Goal: Information Seeking & Learning: Find specific page/section

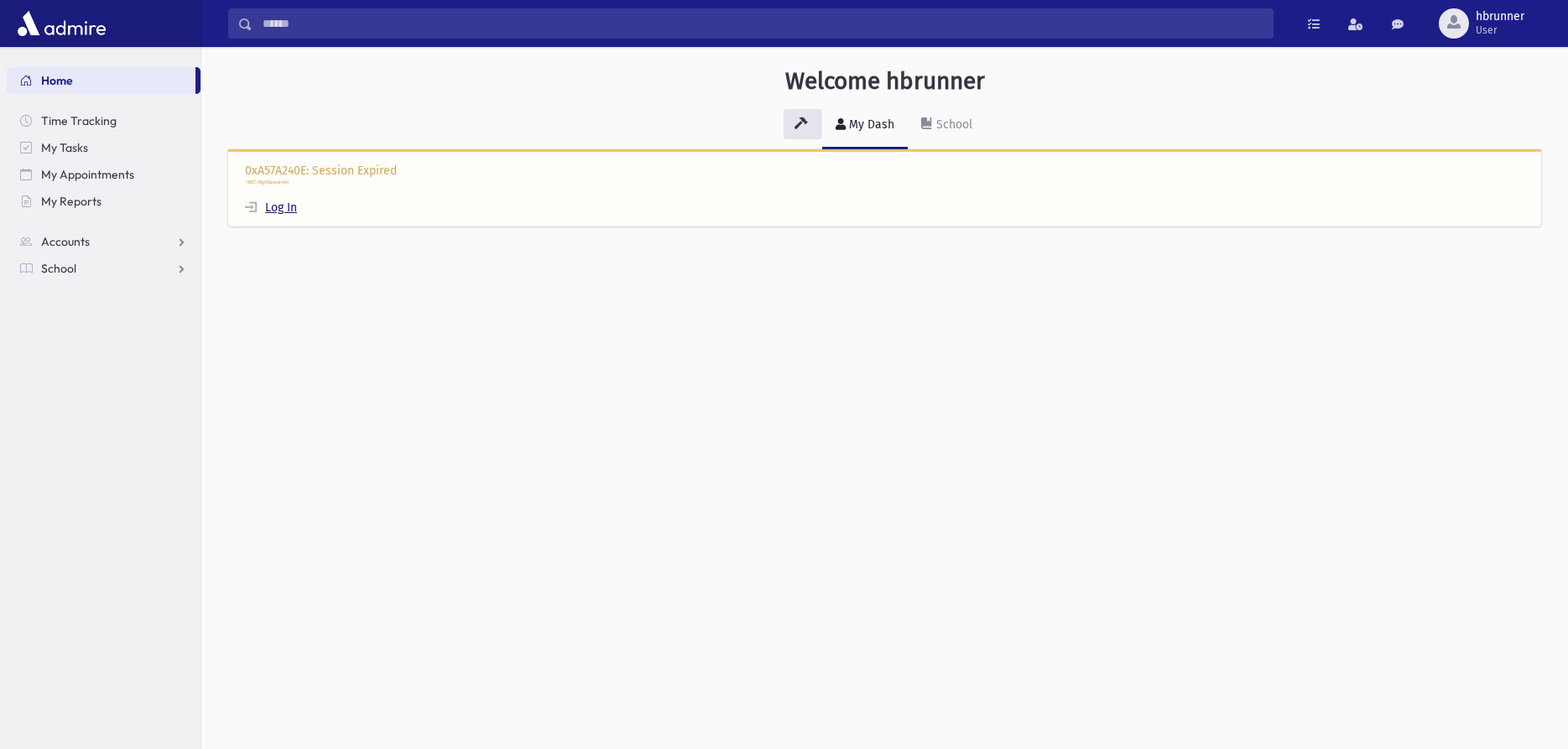
click at [279, 210] on link "Log In" at bounding box center [271, 207] width 52 height 15
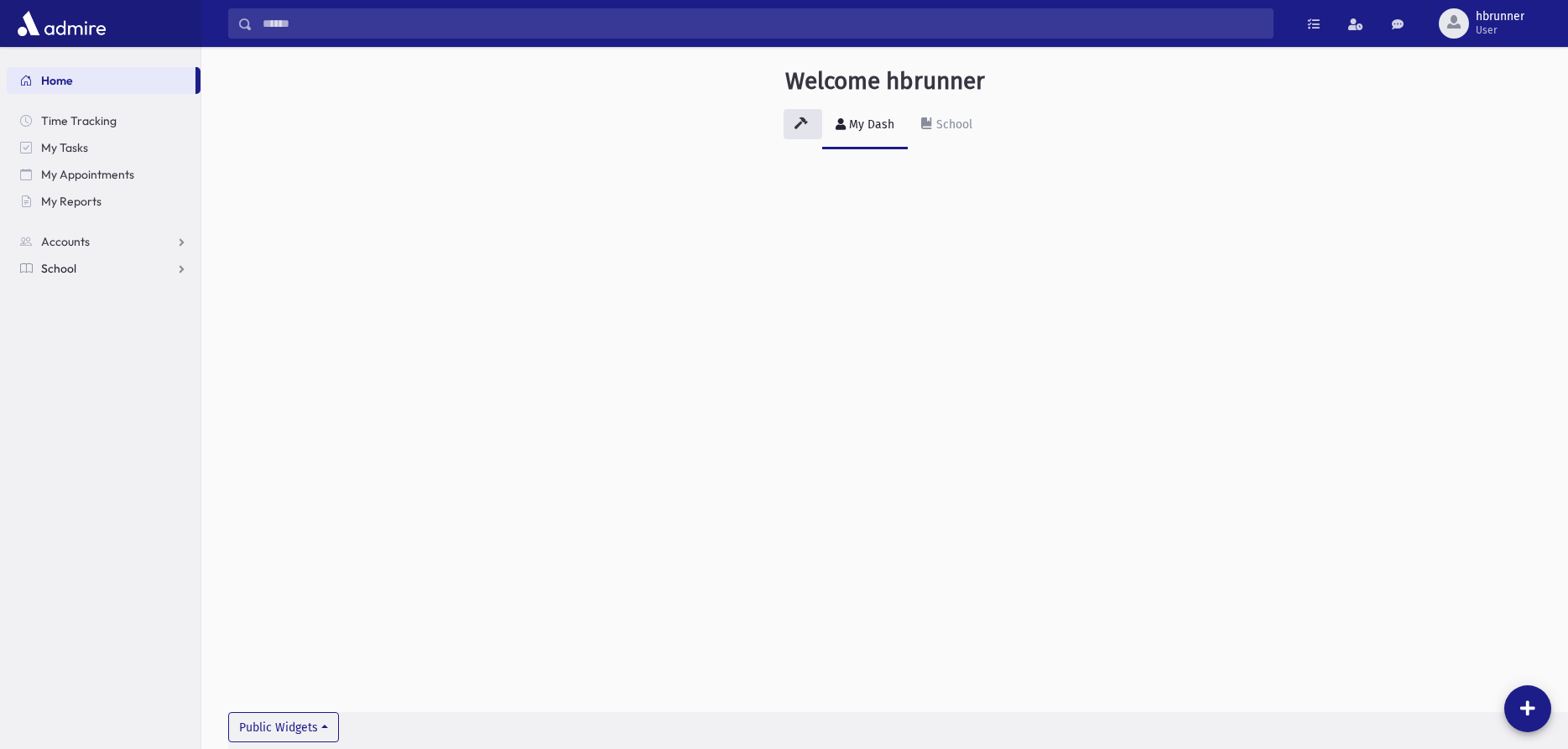
click at [44, 268] on span "School" at bounding box center [58, 268] width 35 height 15
click at [58, 291] on span "Students" at bounding box center [74, 296] width 46 height 15
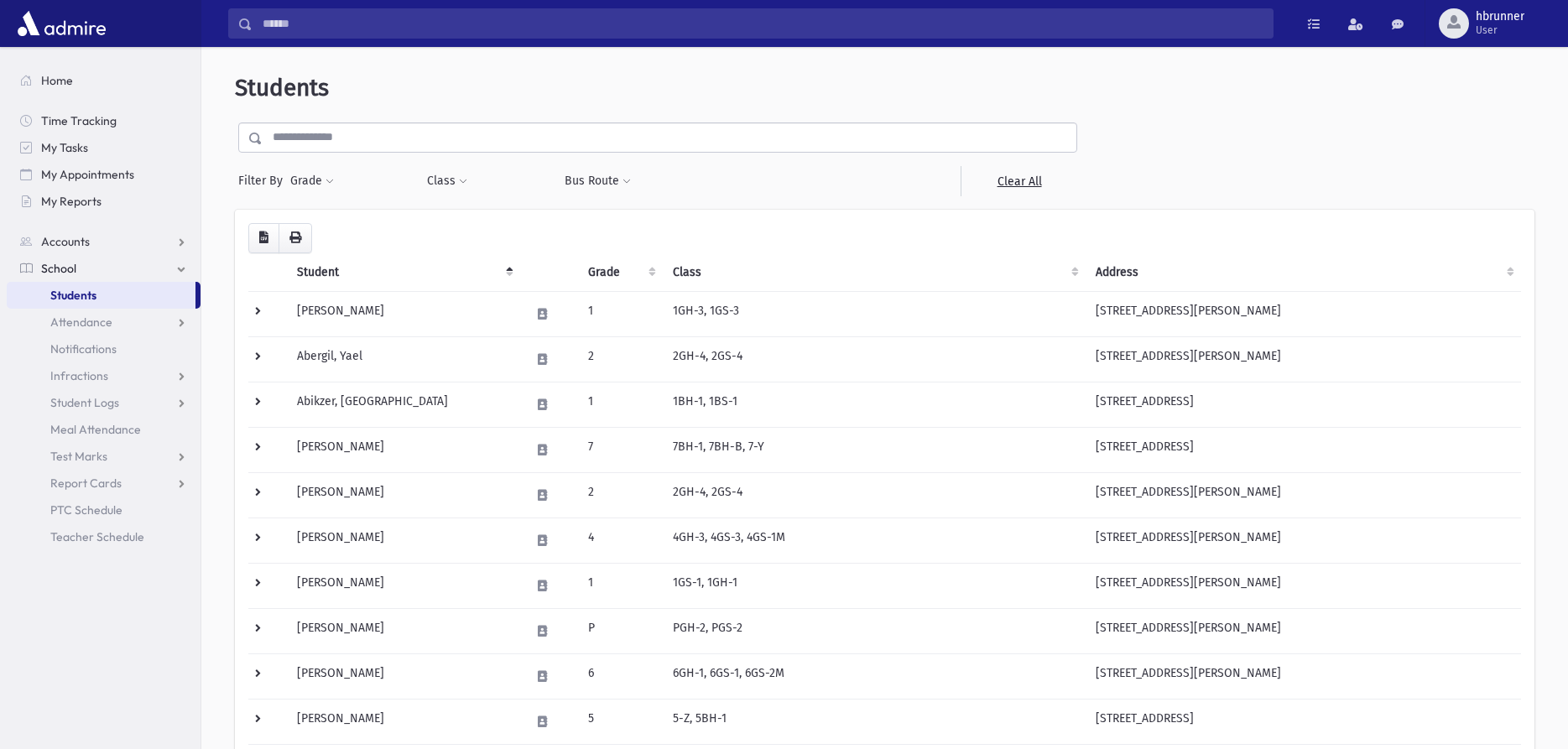
click at [403, 146] on input "text" at bounding box center [669, 137] width 814 height 30
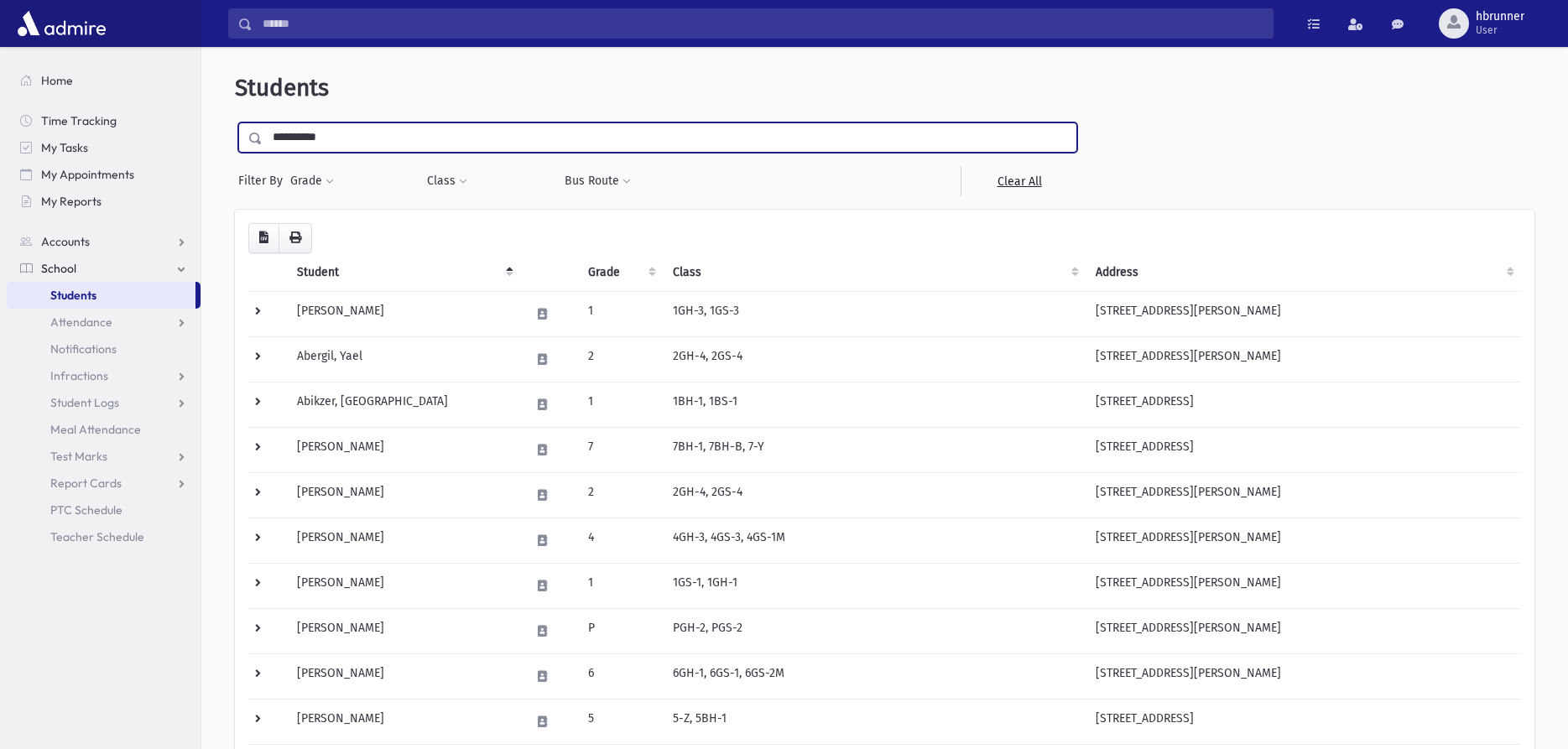
type input "**********"
click at [235, 123] on input "submit" at bounding box center [258, 134] width 47 height 22
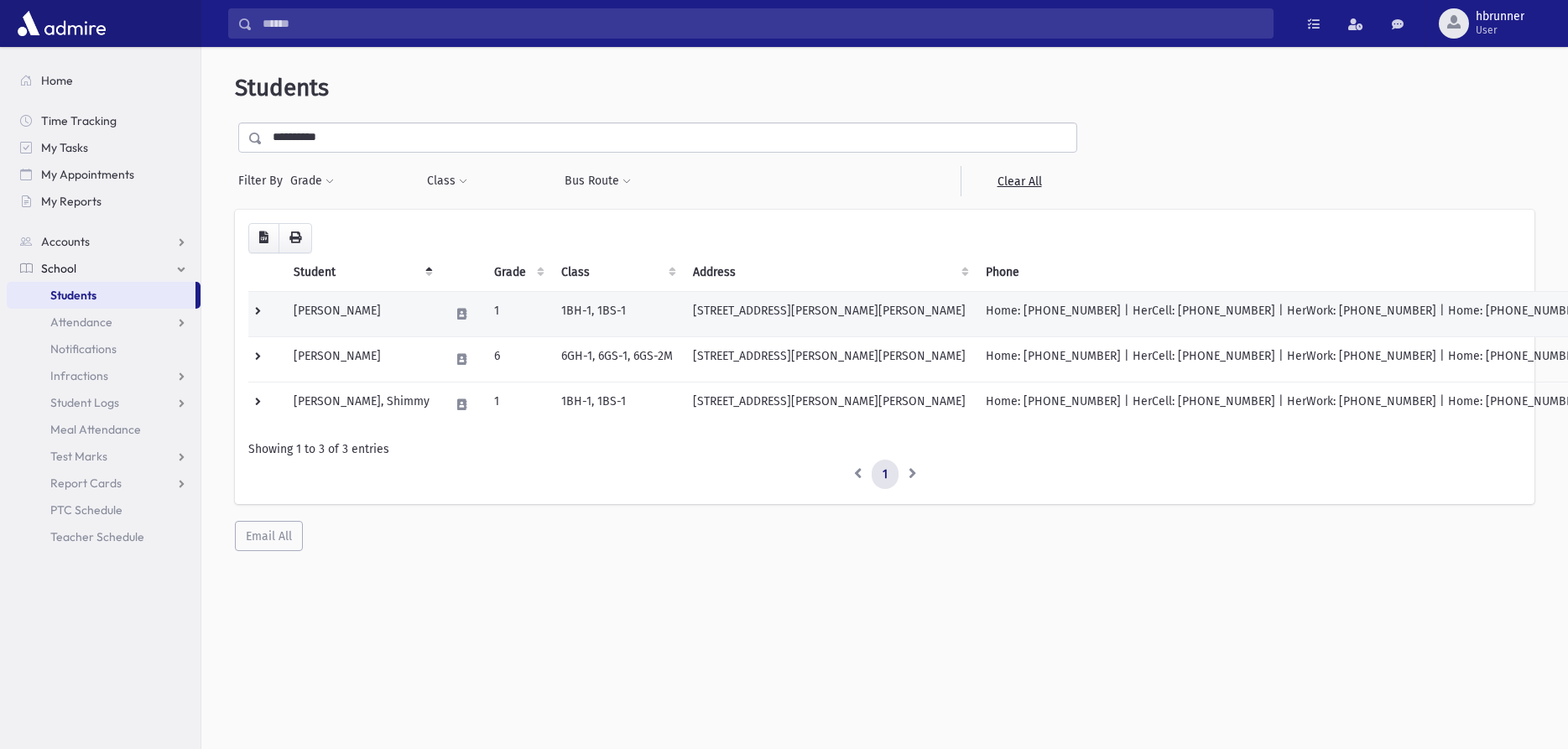
click at [397, 317] on td "Blumenthal, Elisha" at bounding box center [362, 314] width 156 height 45
click at [674, 307] on td "1BH-1, 1BS-1" at bounding box center [617, 314] width 132 height 45
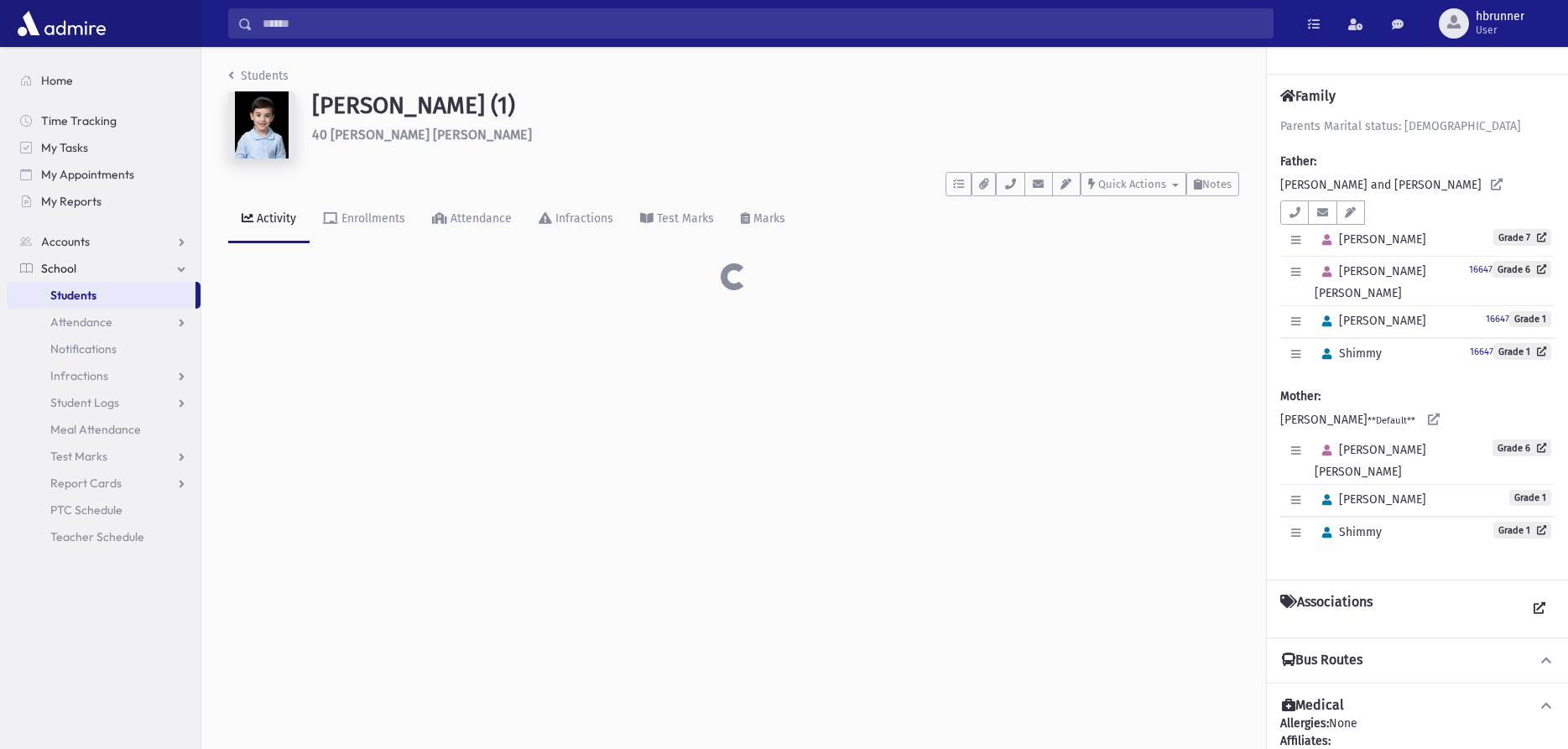
click at [317, 308] on div "Students Blumenthal, Elisha (1) 40 Calvert Dr Monsey **** To Do's No open tasks…" at bounding box center [734, 178] width 1065 height 263
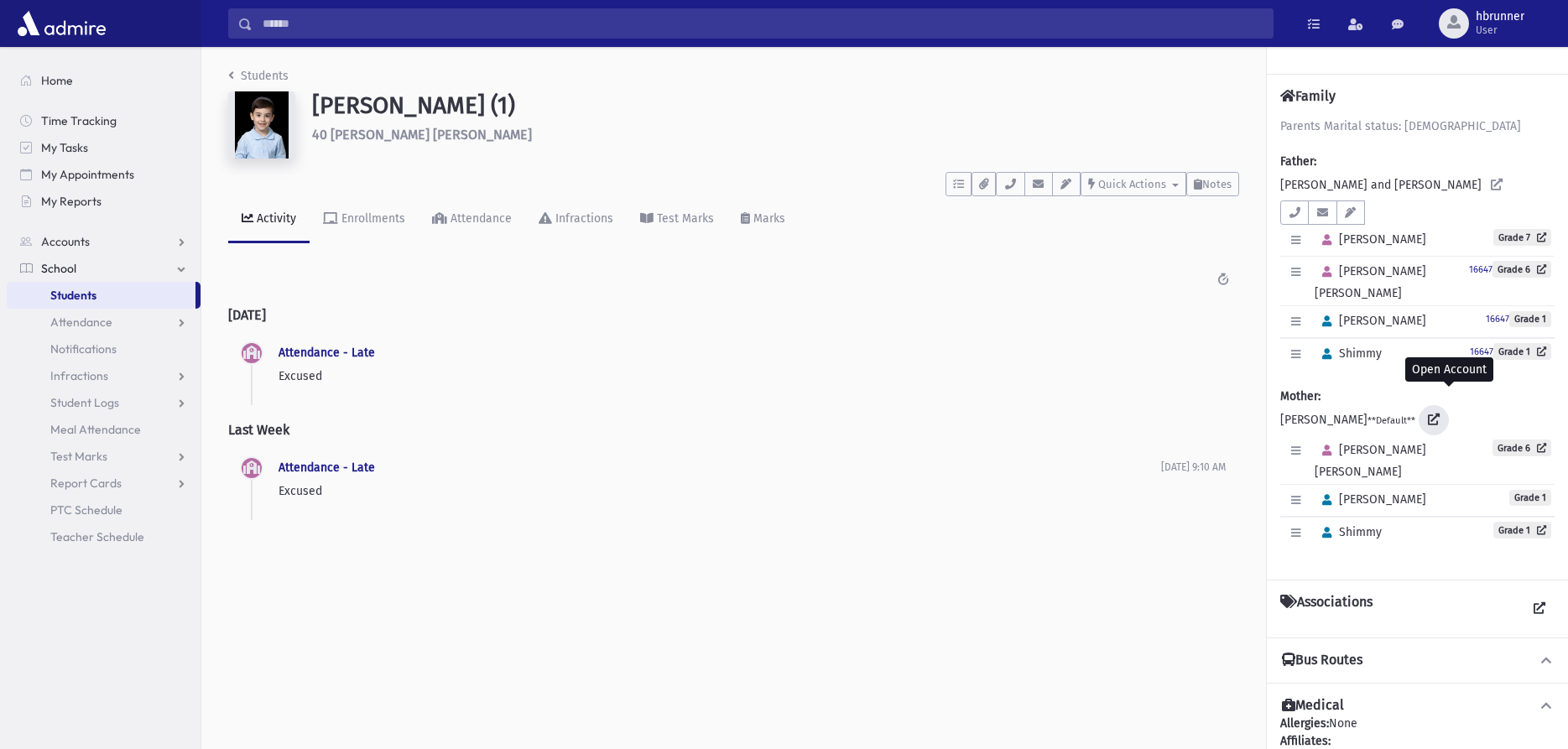
click at [1439, 413] on icon at bounding box center [1433, 419] width 12 height 12
click at [1481, 181] on link at bounding box center [1496, 185] width 30 height 30
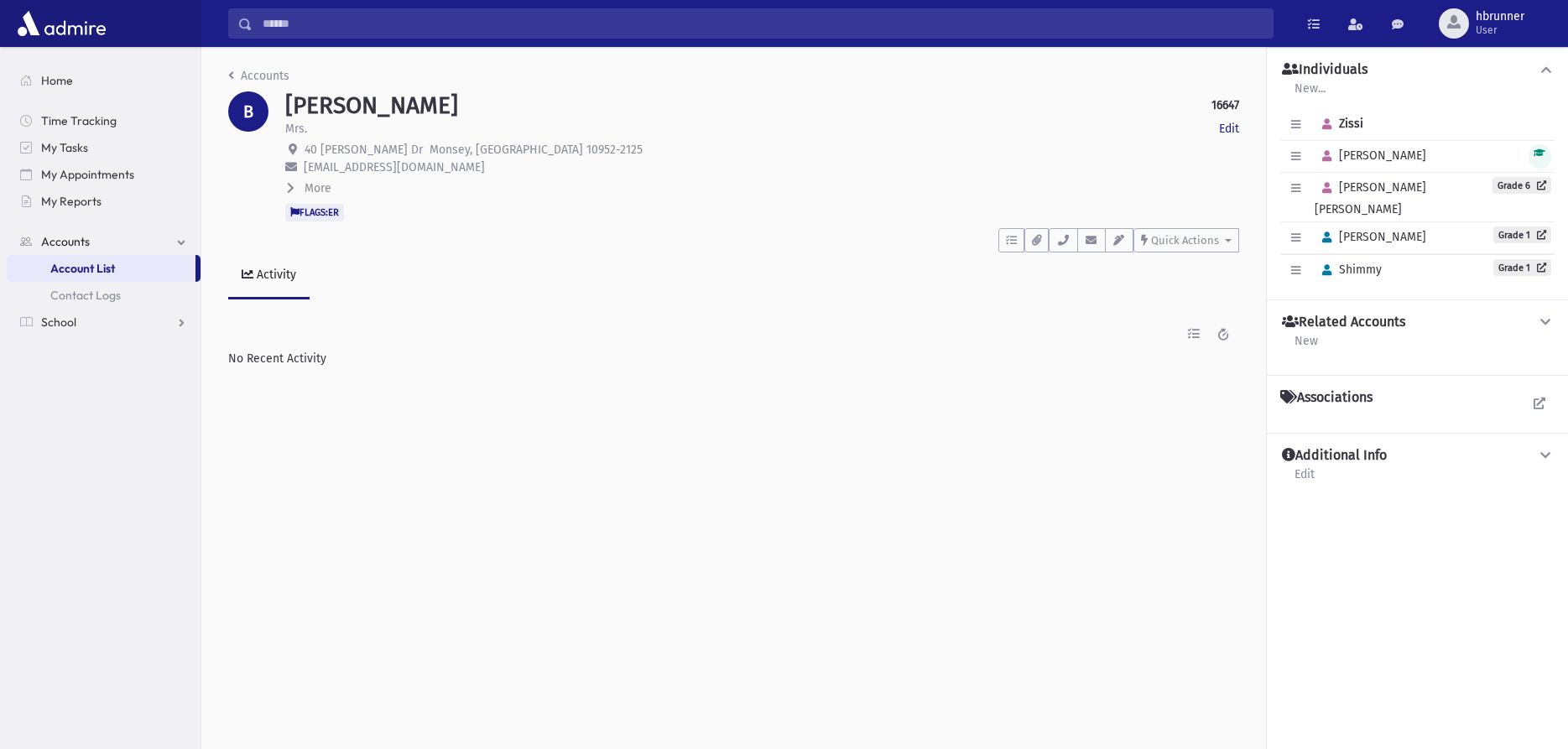
click at [332, 188] on button "More" at bounding box center [309, 188] width 48 height 18
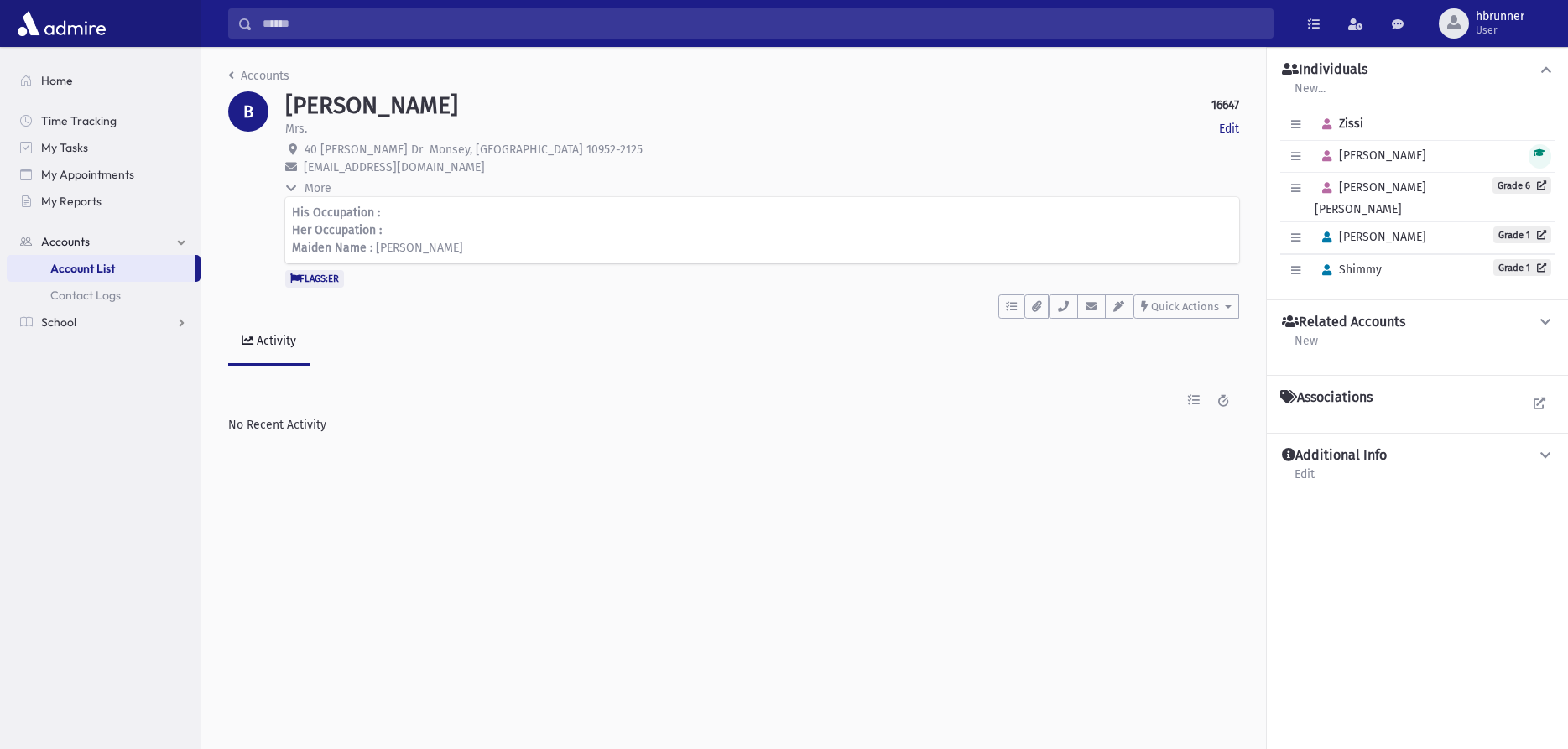
click at [332, 189] on button "More" at bounding box center [309, 188] width 48 height 18
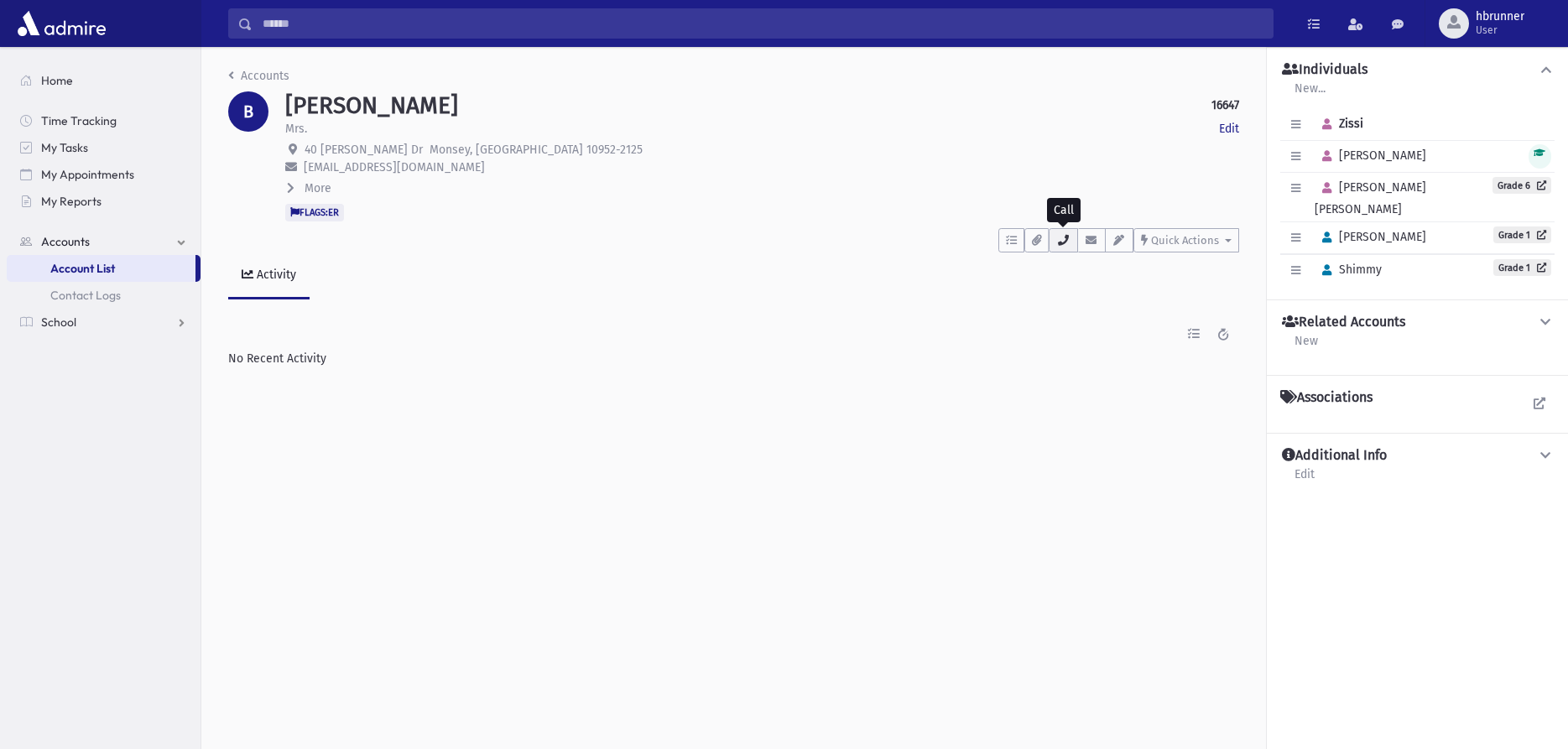
click at [1060, 240] on icon "button" at bounding box center [1063, 240] width 14 height 11
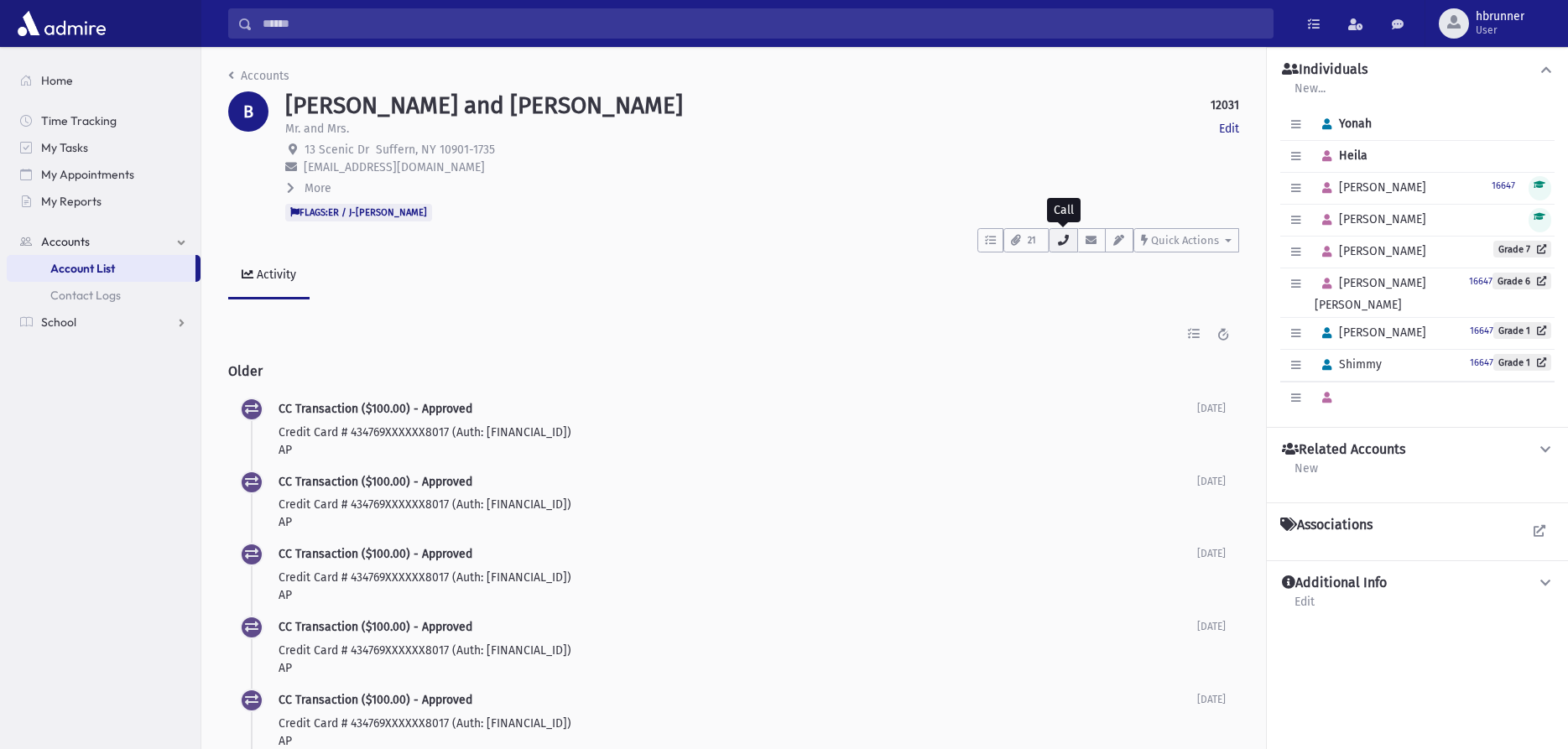
click at [1062, 240] on icon "button" at bounding box center [1063, 240] width 14 height 11
click at [63, 331] on link "School" at bounding box center [104, 321] width 194 height 27
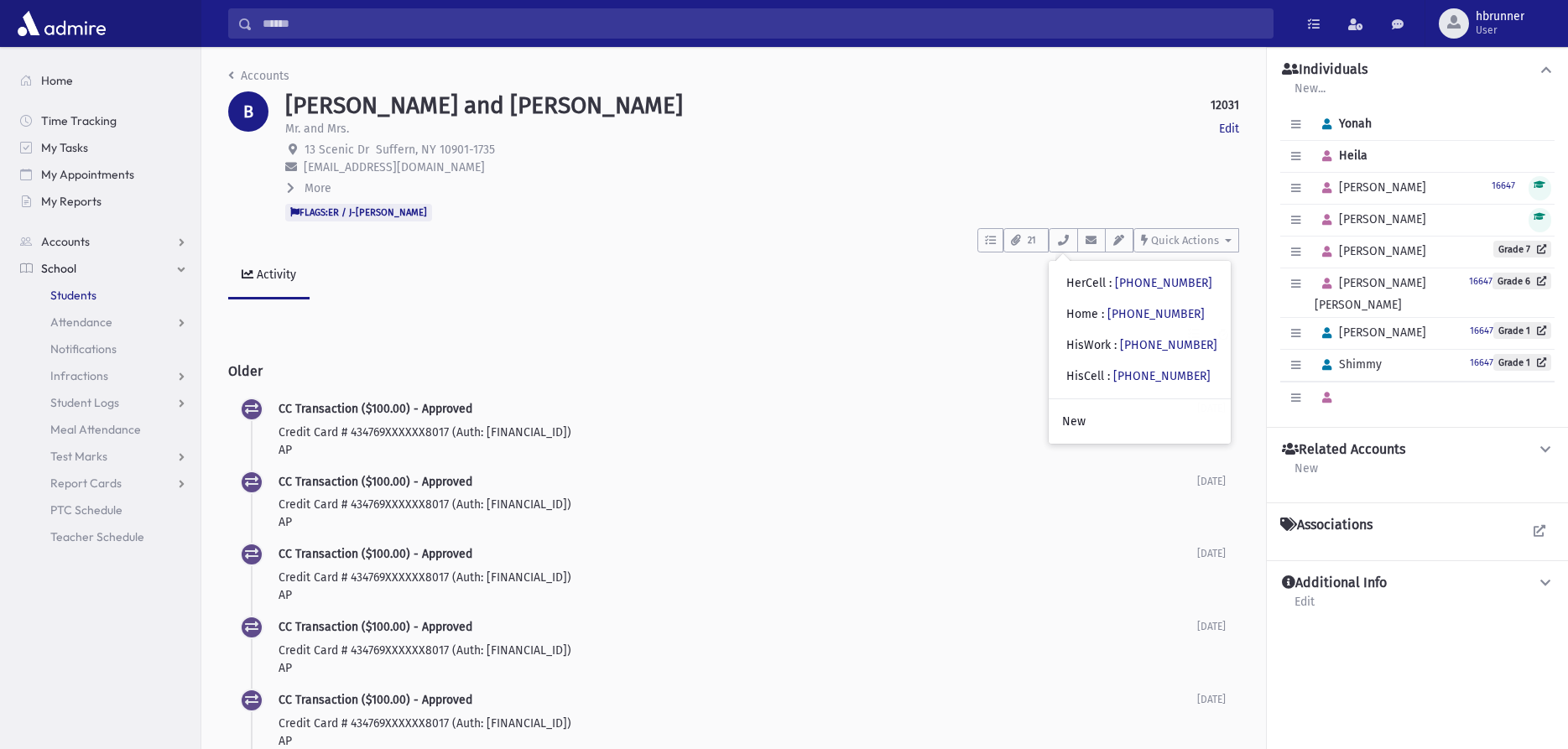
click at [103, 293] on link "Students" at bounding box center [104, 295] width 194 height 27
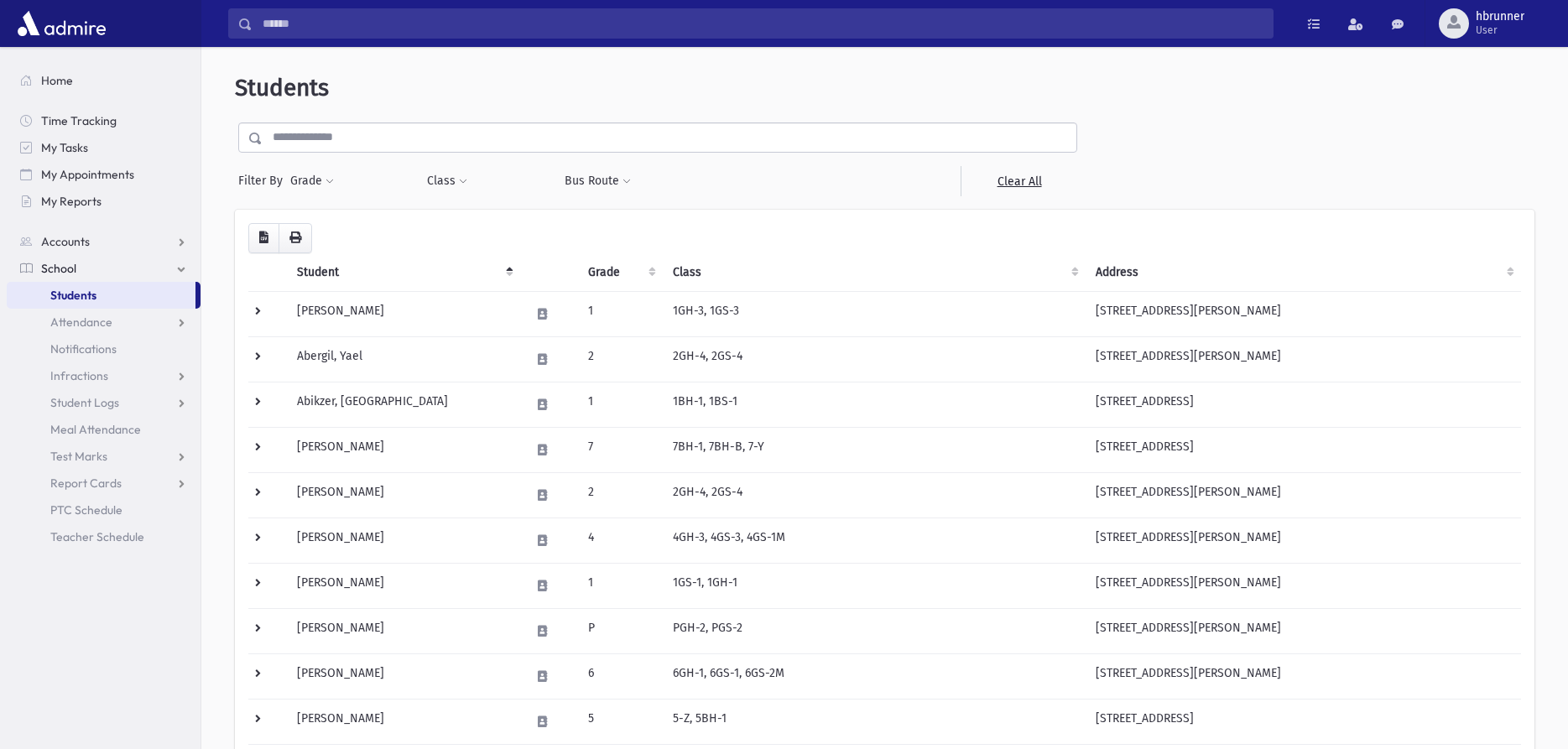
click at [559, 141] on input "text" at bounding box center [669, 137] width 814 height 30
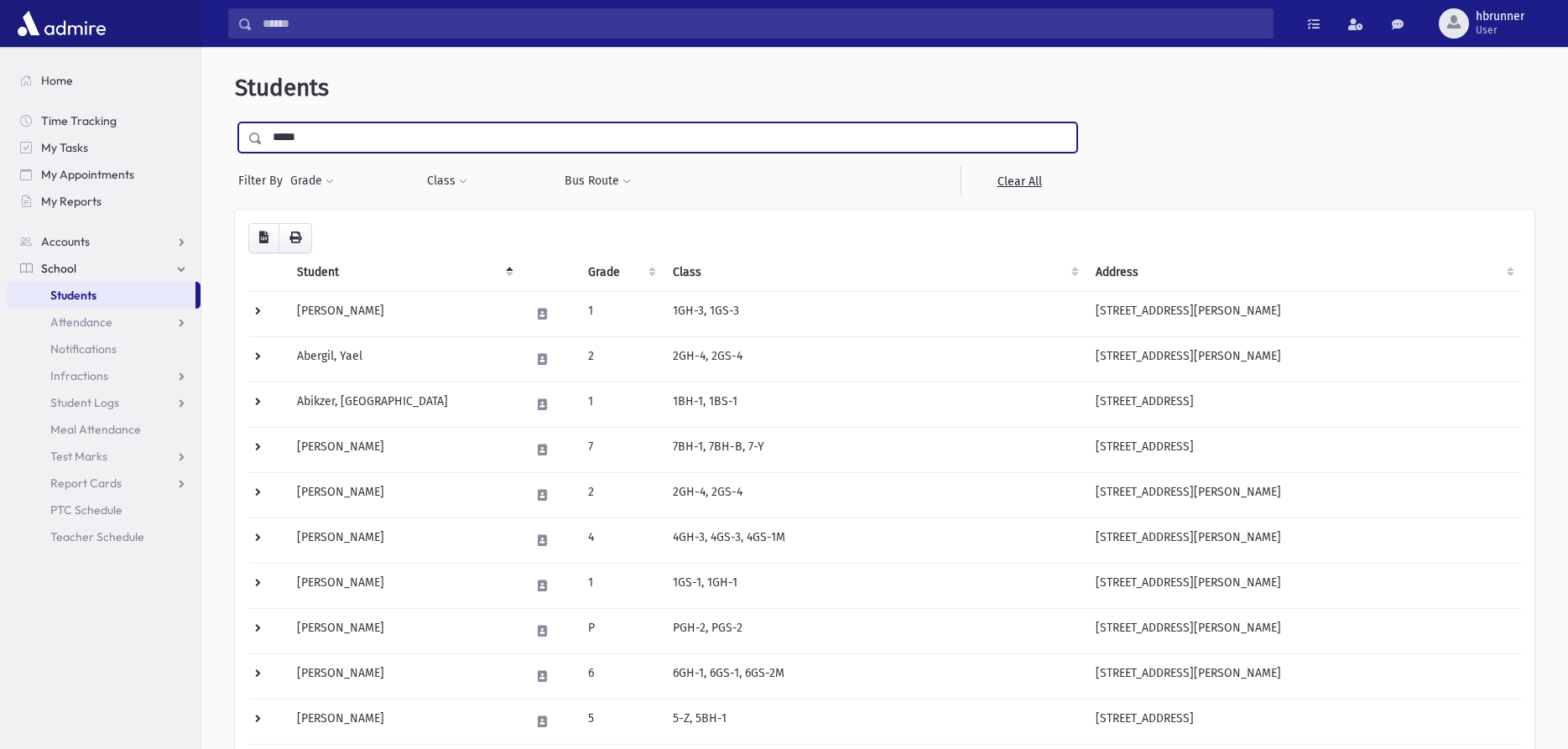
type input "*****"
click at [235, 123] on input "submit" at bounding box center [258, 134] width 47 height 22
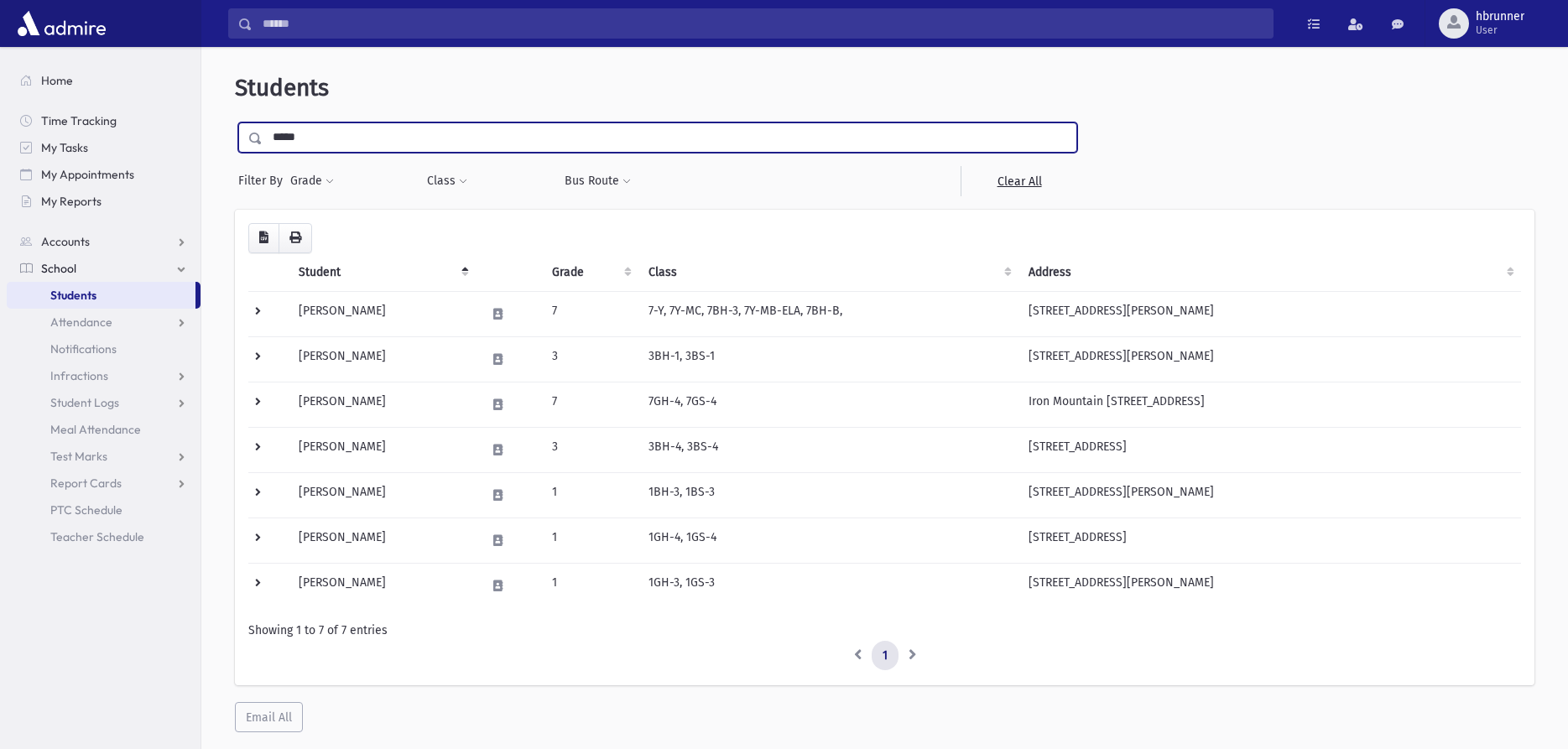
drag, startPoint x: 325, startPoint y: 126, endPoint x: 214, endPoint y: 139, distance: 111.8
click at [262, 139] on input "*****" at bounding box center [669, 137] width 814 height 30
type input "******"
click at [235, 123] on input "submit" at bounding box center [258, 134] width 47 height 22
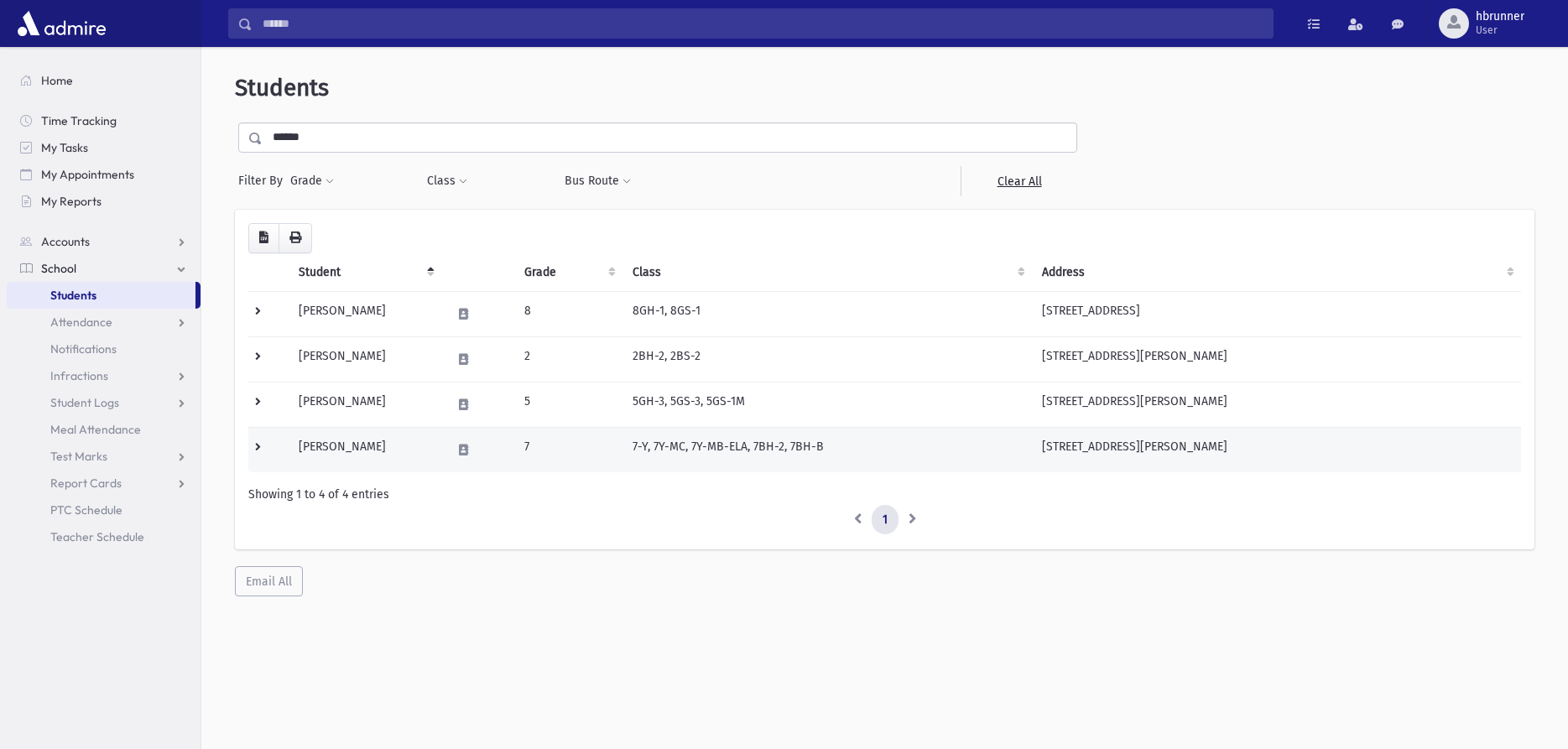
click at [624, 438] on td "7-Y, 7Y-MC, 7Y-MB-ELA, 7BH-2, 7BH-B" at bounding box center [827, 449] width 410 height 45
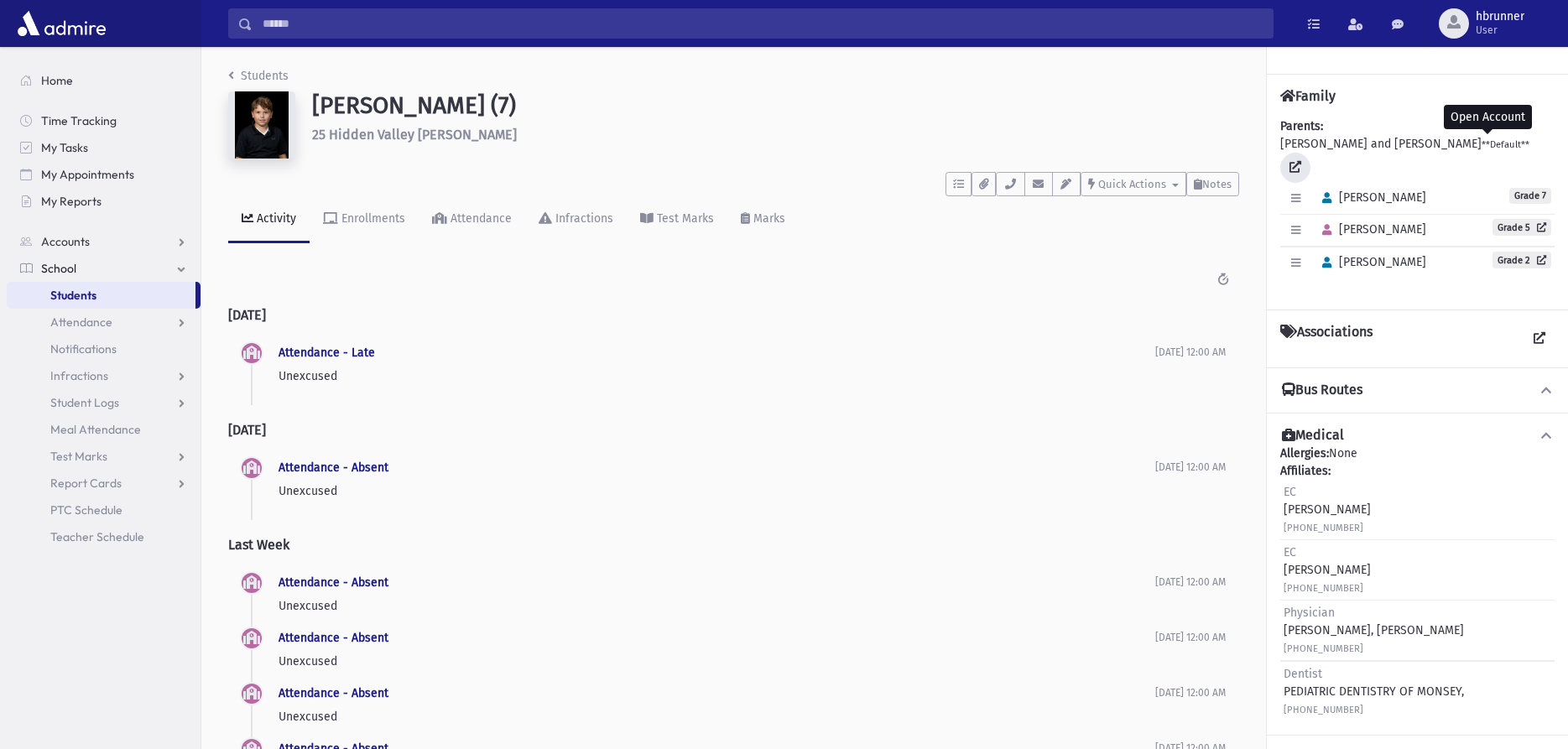
click at [1301, 161] on icon at bounding box center [1295, 167] width 12 height 12
click at [233, 77] on icon "breadcrumb" at bounding box center [231, 75] width 6 height 12
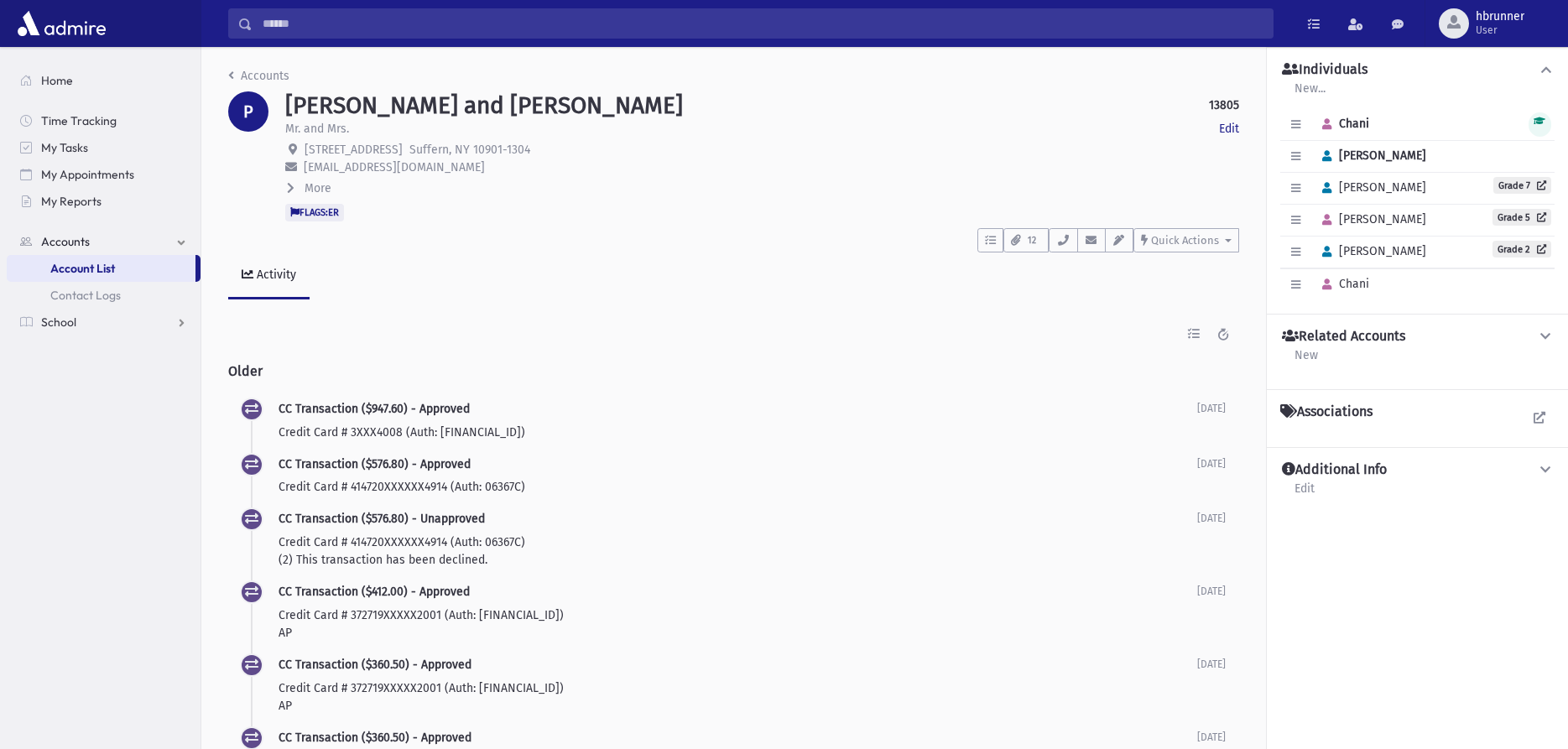
click at [318, 184] on span "More" at bounding box center [317, 188] width 27 height 15
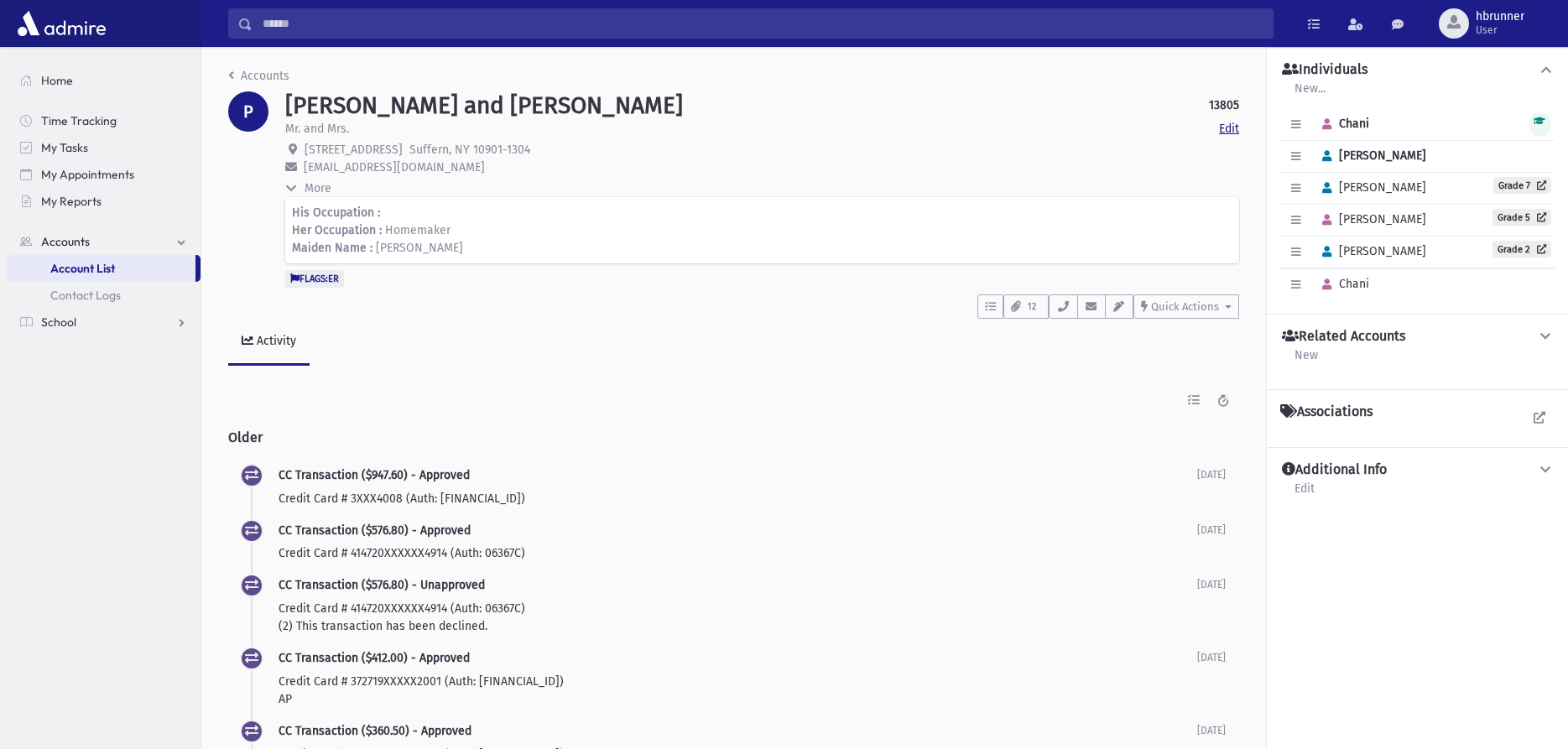
click at [1236, 129] on link "Edit" at bounding box center [1229, 129] width 20 height 18
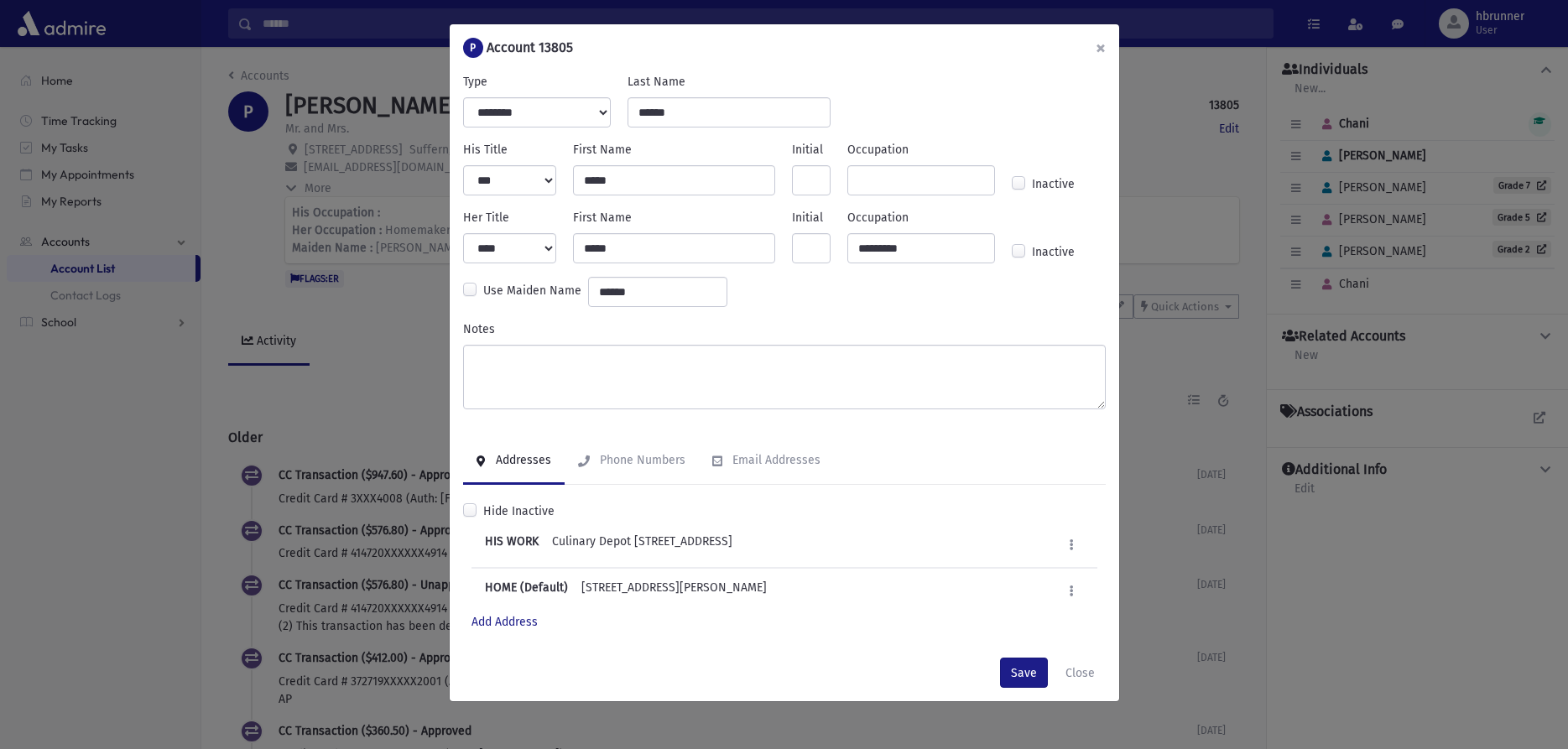
click at [1102, 49] on button "×" at bounding box center [1100, 47] width 37 height 47
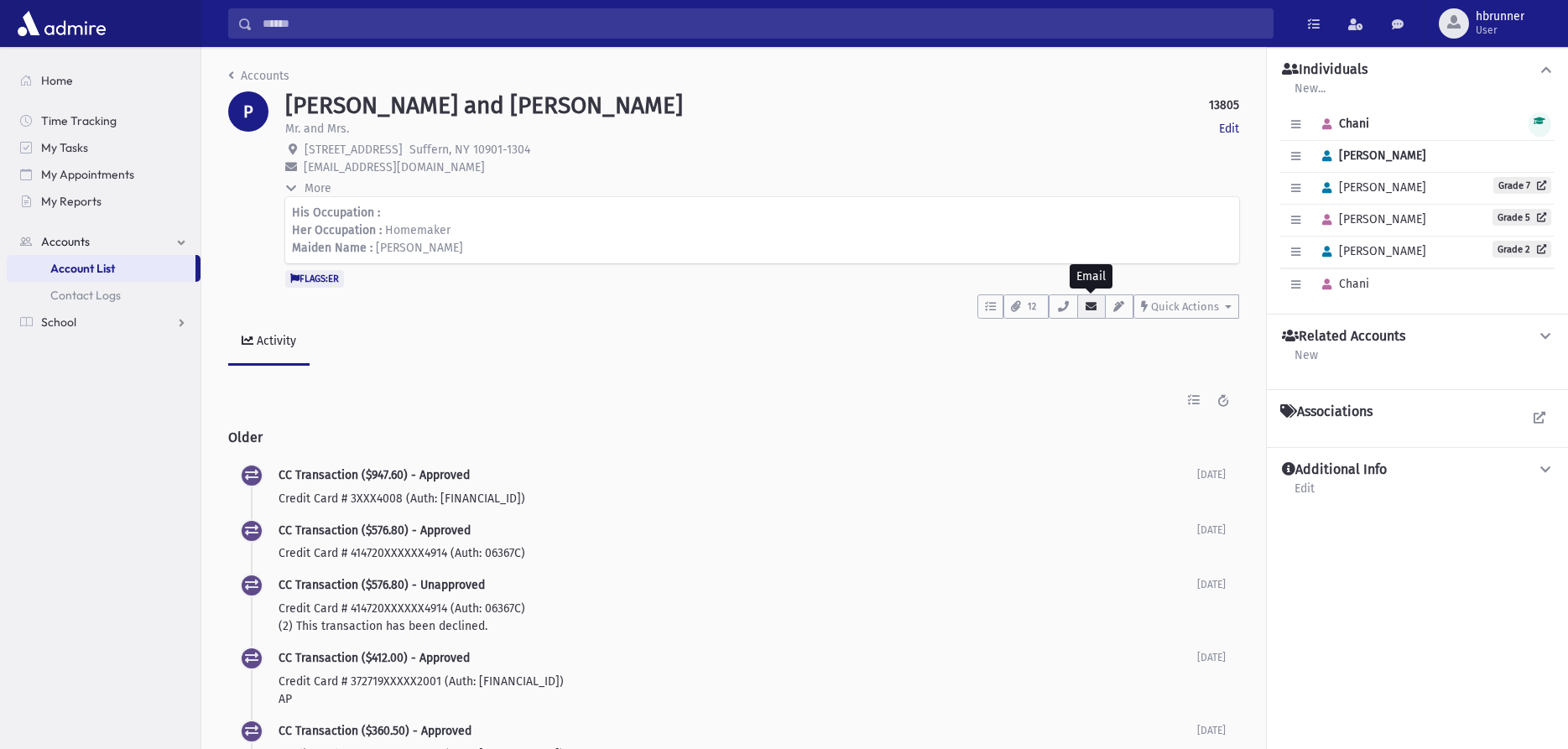
click at [1097, 314] on button "button" at bounding box center [1090, 306] width 28 height 24
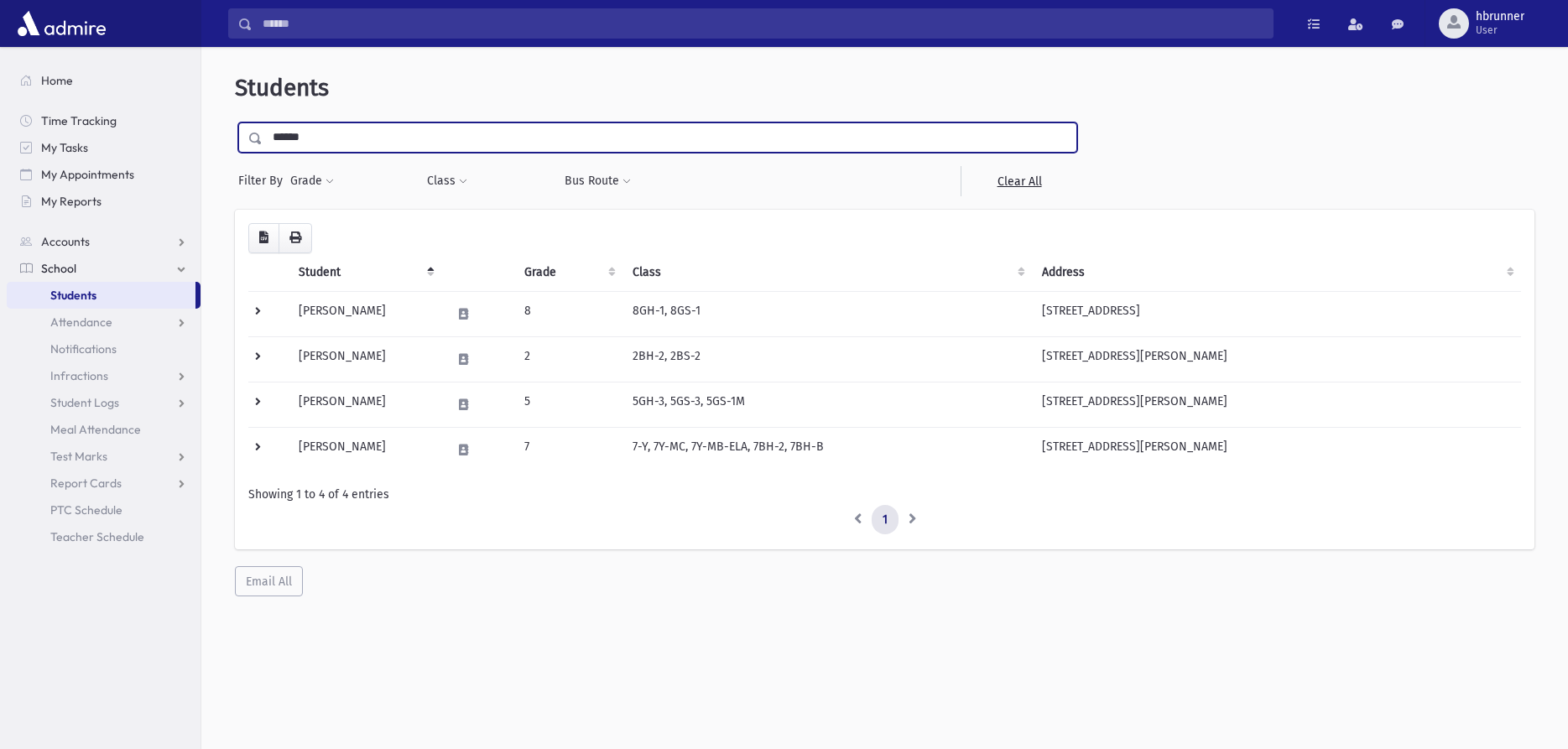
drag, startPoint x: 419, startPoint y: 141, endPoint x: 234, endPoint y: 120, distance: 186.2
click at [262, 147] on input "******" at bounding box center [669, 137] width 814 height 30
type input "*"
type input "**********"
click at [235, 123] on input "submit" at bounding box center [258, 134] width 47 height 22
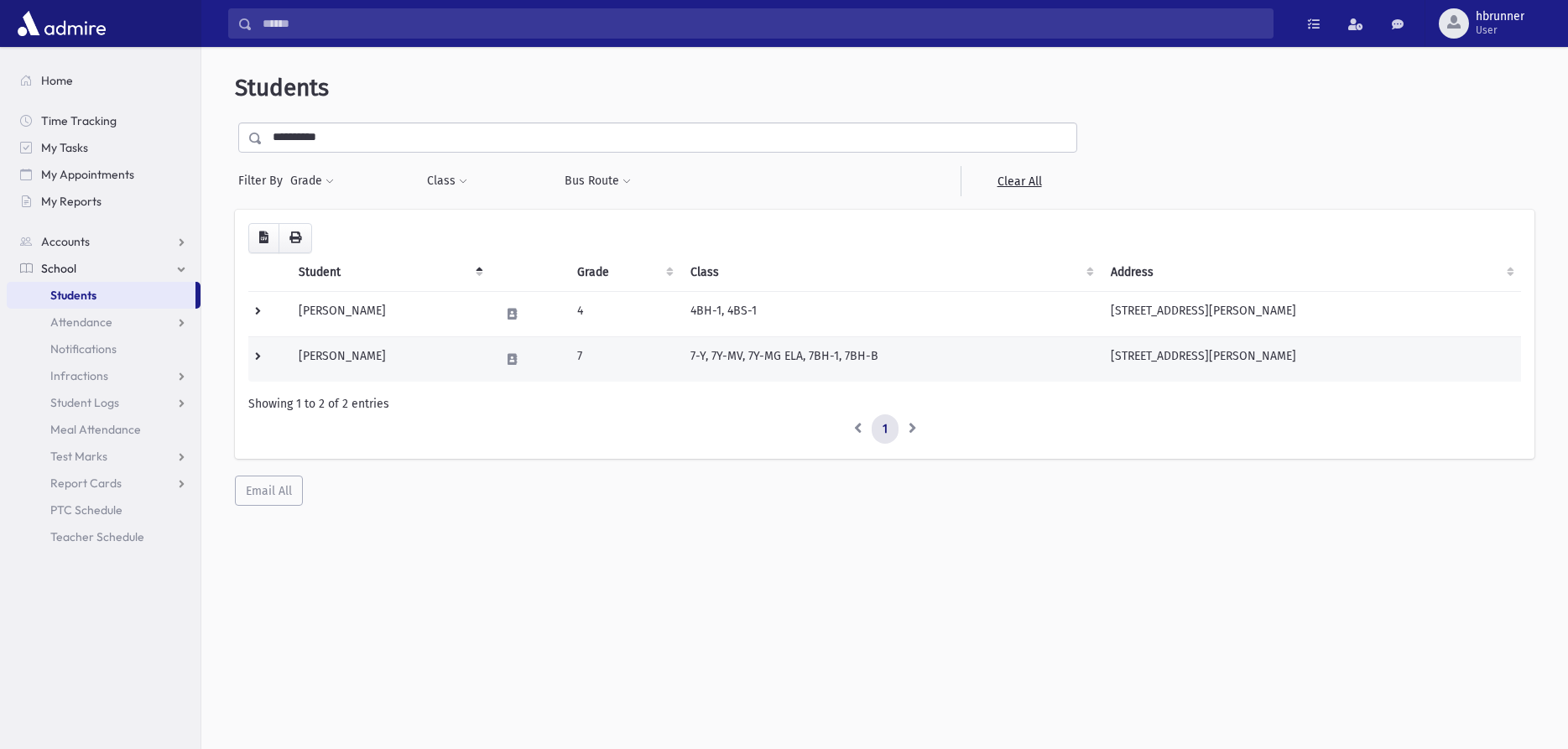
click at [1162, 364] on td "26 Scenic Dr Suffern, NY 10901-1734" at bounding box center [1311, 358] width 420 height 45
click at [1049, 359] on td "7-Y, 7Y-MV, 7Y-MG ELA, 7BH-1, 7BH-B" at bounding box center [891, 358] width 420 height 45
click at [386, 367] on td "Silverberg, Hillel" at bounding box center [389, 358] width 201 height 45
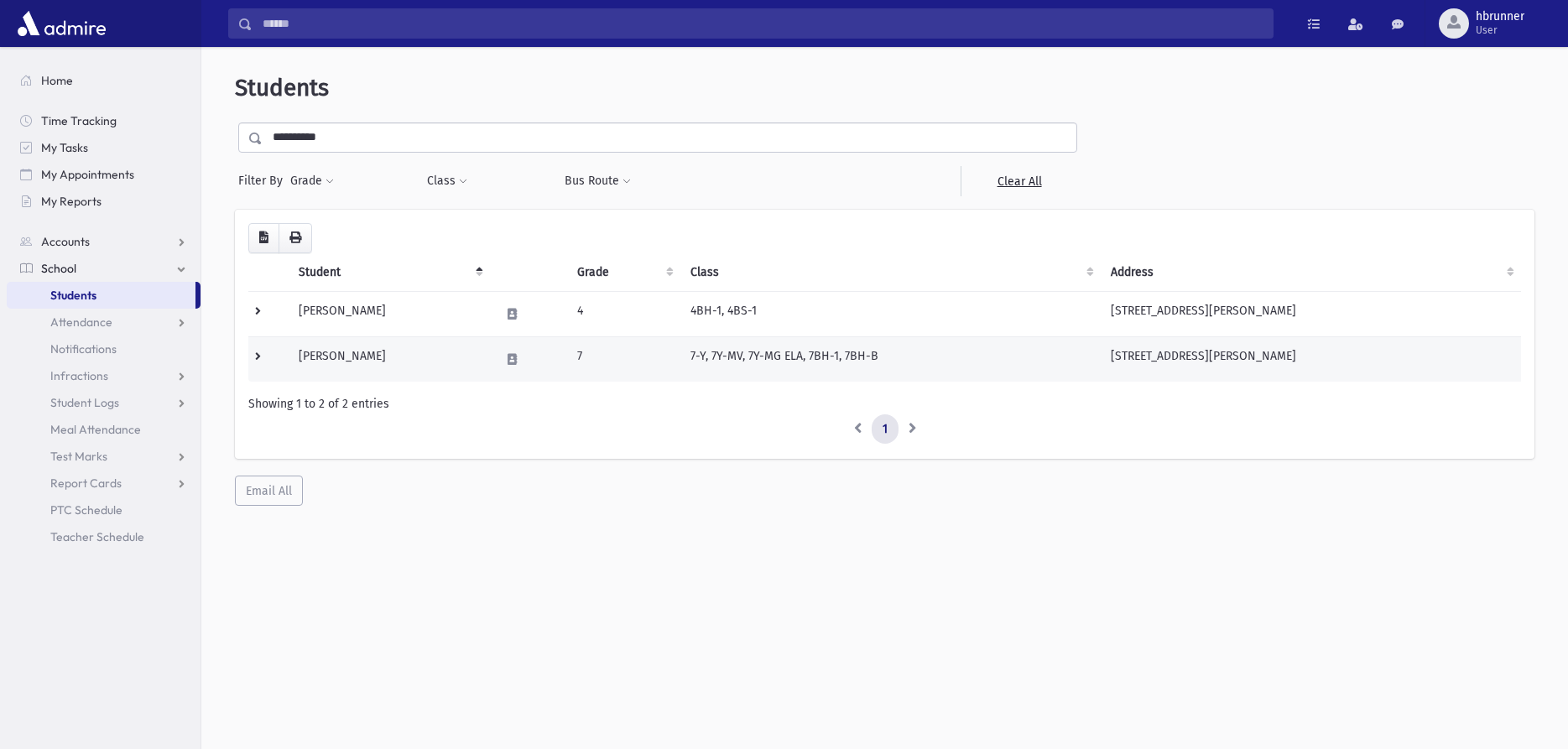
click at [386, 367] on td "Silverberg, Hillel" at bounding box center [389, 358] width 201 height 45
click at [302, 359] on td "Silverberg, Hillel" at bounding box center [389, 358] width 201 height 45
click at [257, 356] on td at bounding box center [268, 358] width 40 height 45
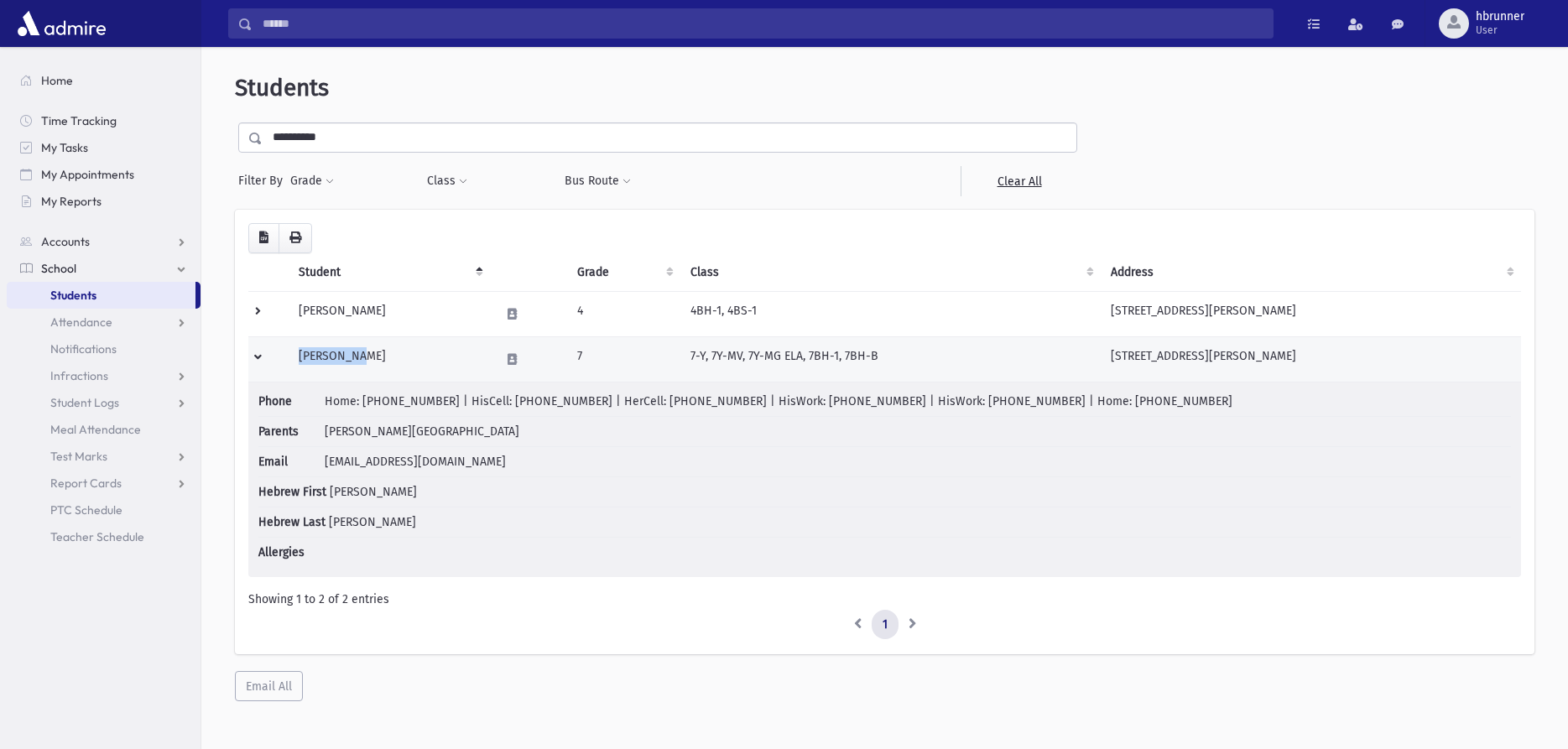
click at [257, 356] on td at bounding box center [268, 358] width 40 height 45
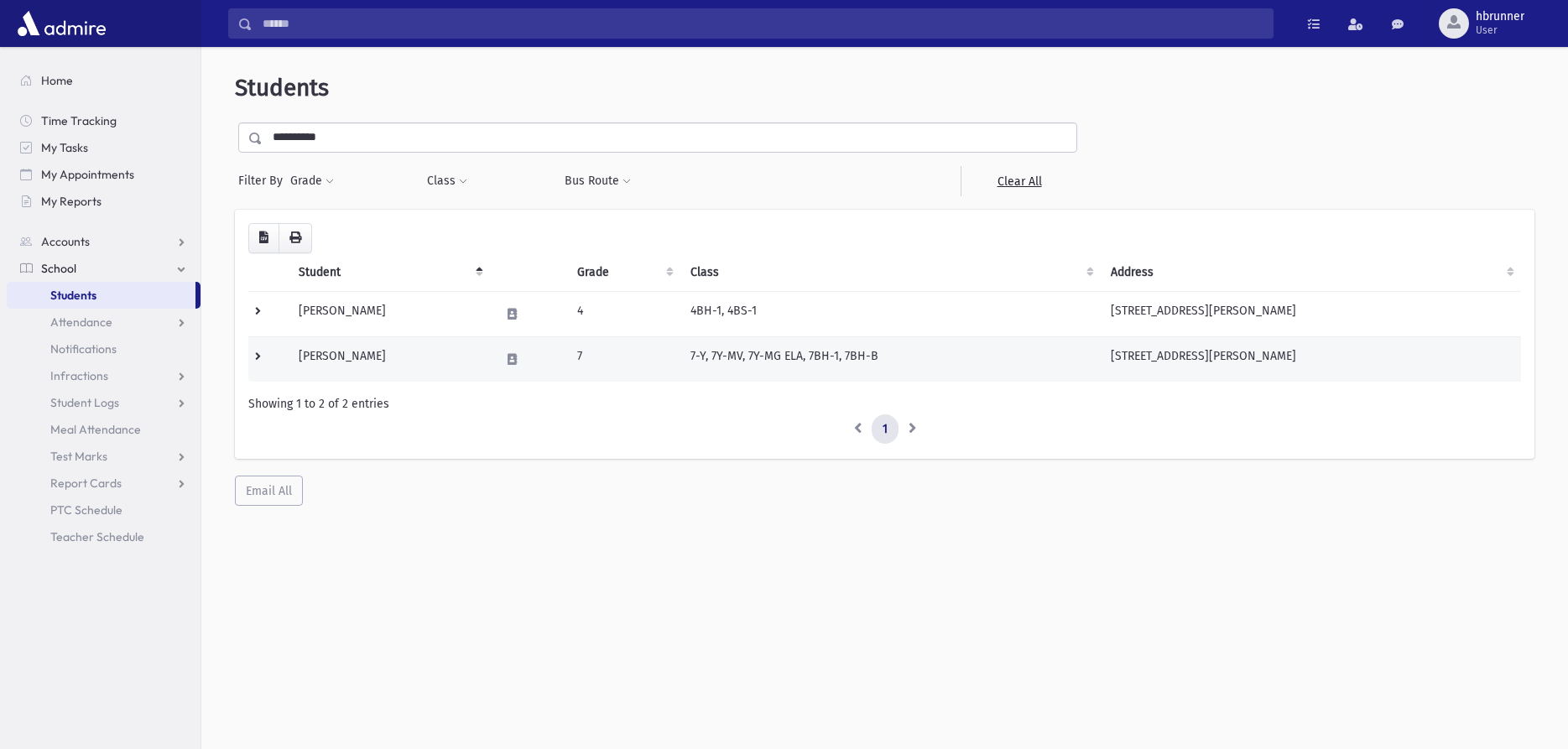
click at [470, 357] on td "Silverberg, Hillel" at bounding box center [389, 358] width 201 height 45
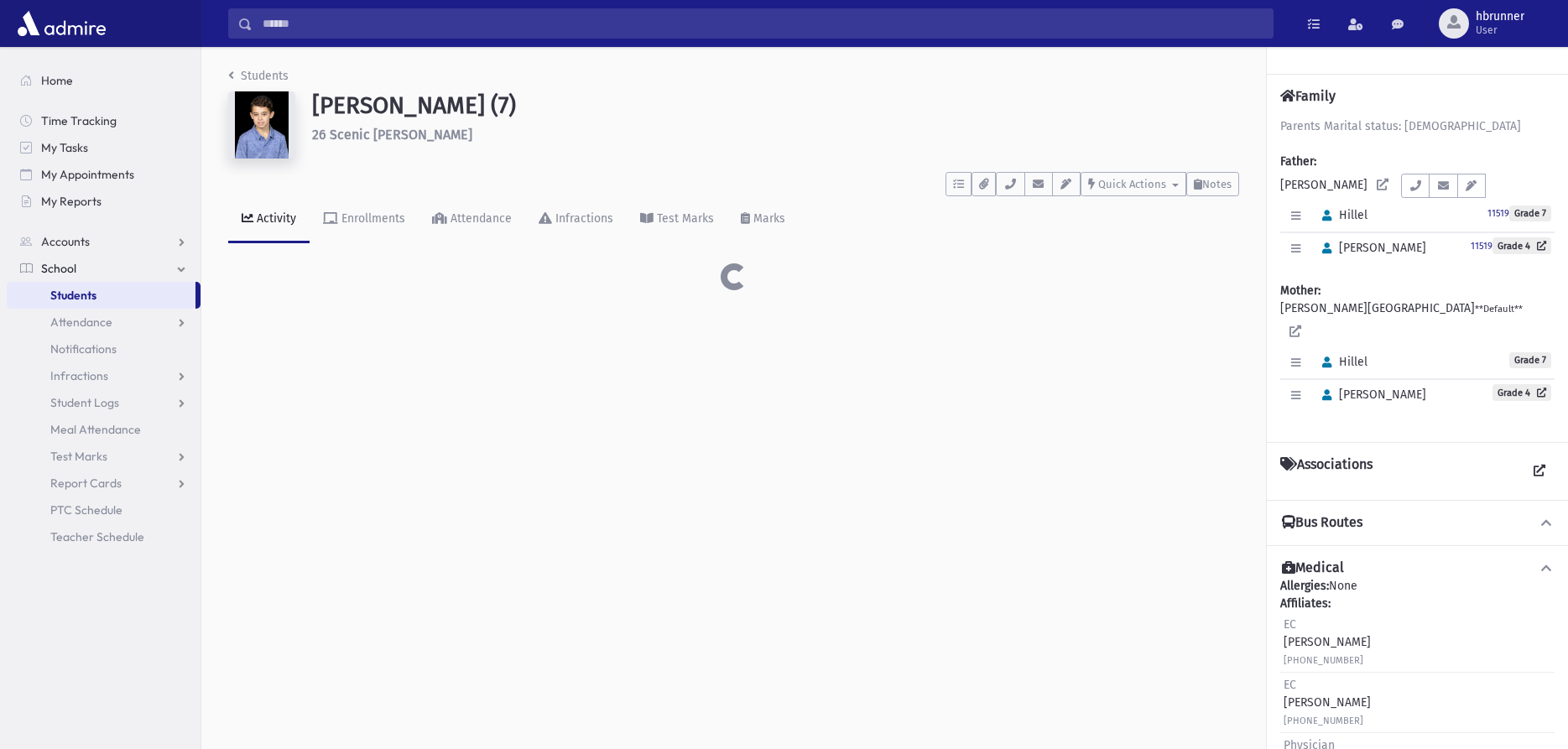
click at [466, 357] on div "Students [GEOGRAPHIC_DATA][PERSON_NAME][GEOGRAPHIC_DATA] (7) 26 Scenic [PERSON_…" at bounding box center [885, 398] width 1367 height 702
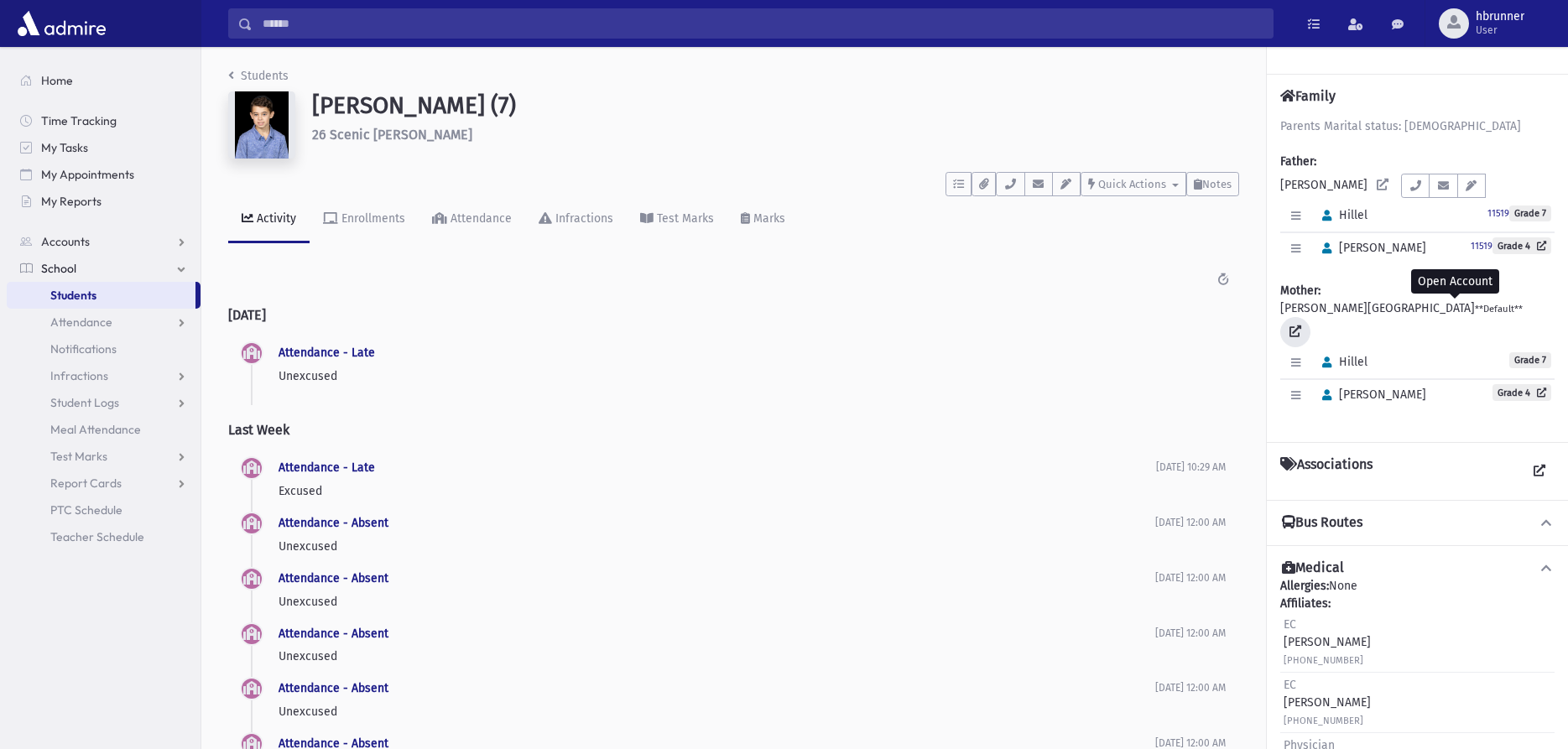
click at [1301, 326] on icon at bounding box center [1295, 332] width 12 height 12
click at [257, 72] on link "Students" at bounding box center [258, 75] width 60 height 15
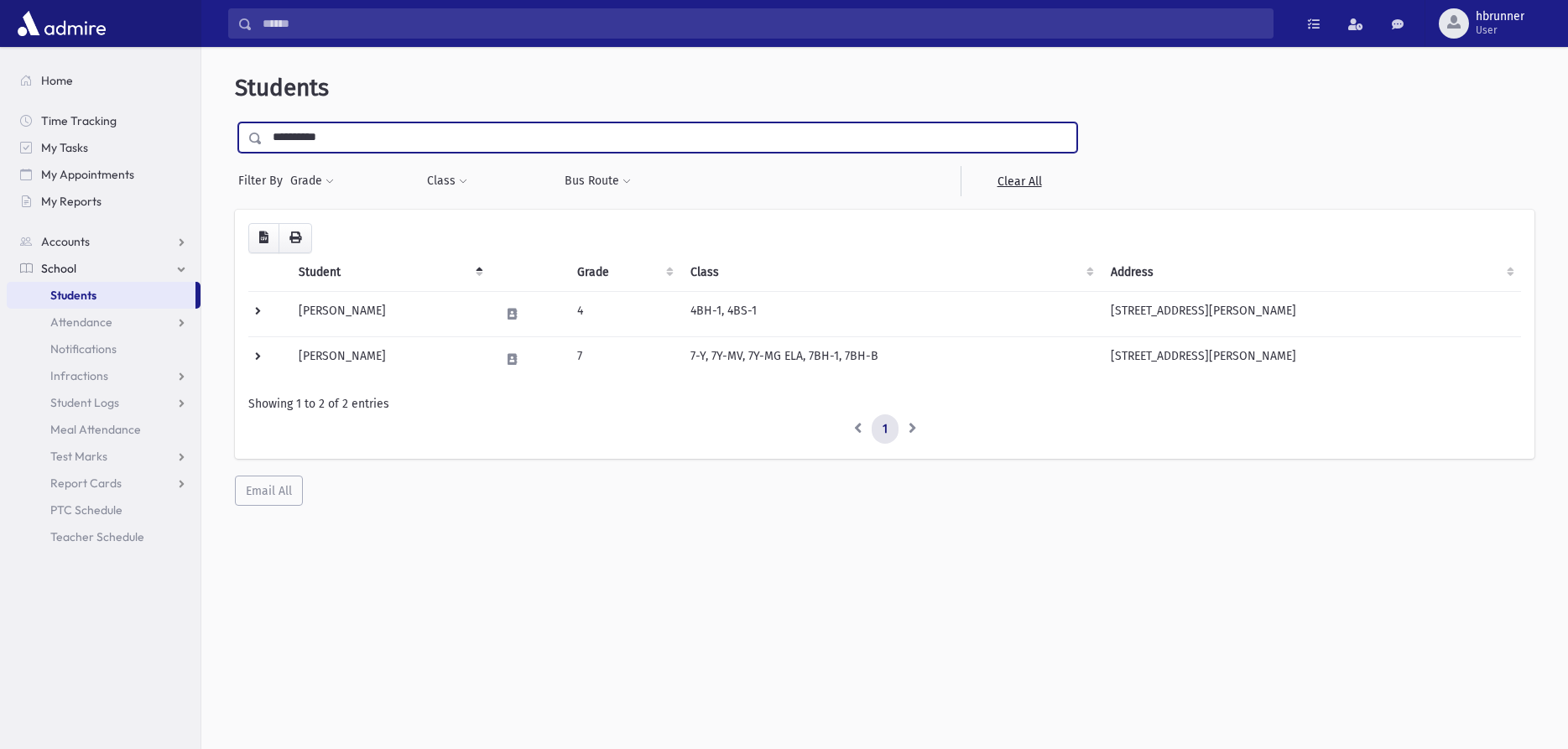
drag, startPoint x: 0, startPoint y: 0, endPoint x: 114, endPoint y: 55, distance: 126.6
click at [262, 138] on input "**********" at bounding box center [669, 137] width 814 height 30
type input "******"
click at [235, 123] on input "submit" at bounding box center [258, 134] width 47 height 22
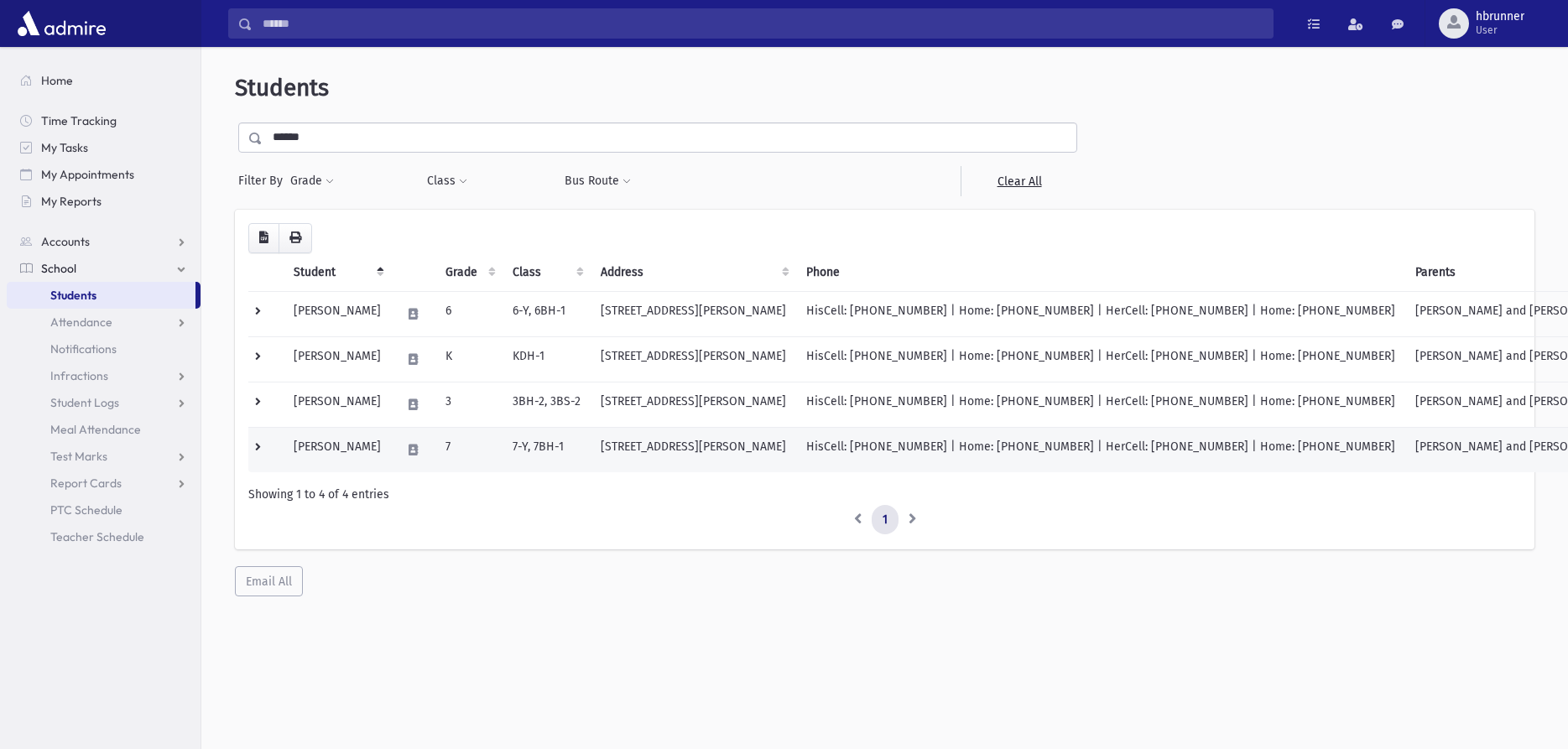
click at [305, 440] on td "[PERSON_NAME]" at bounding box center [337, 449] width 107 height 45
click at [305, 440] on td "Hammer, Yehoshua" at bounding box center [337, 449] width 107 height 45
click at [481, 451] on td "7" at bounding box center [469, 449] width 67 height 45
click at [502, 449] on td "7" at bounding box center [469, 449] width 67 height 45
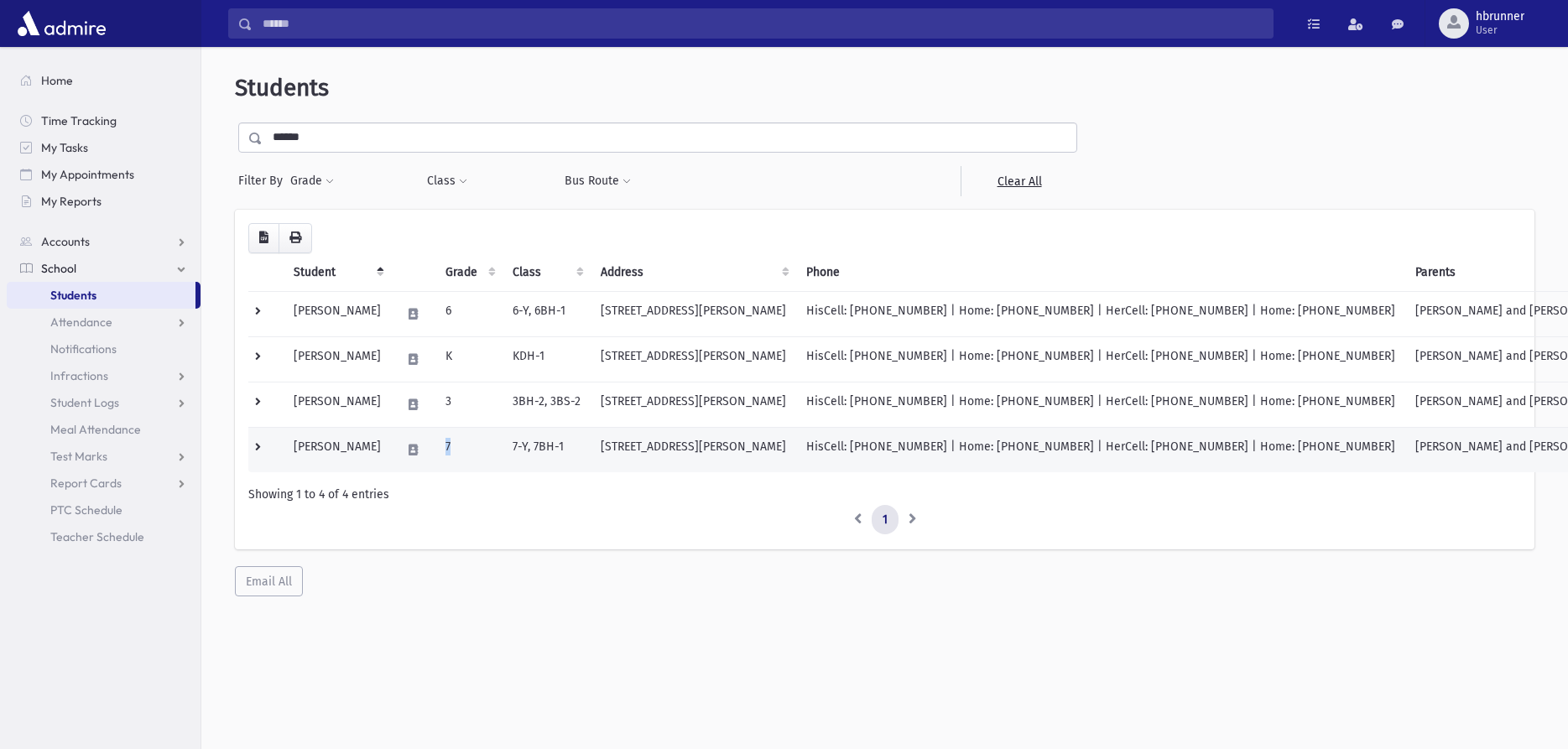
click at [502, 449] on td "7" at bounding box center [469, 449] width 67 height 45
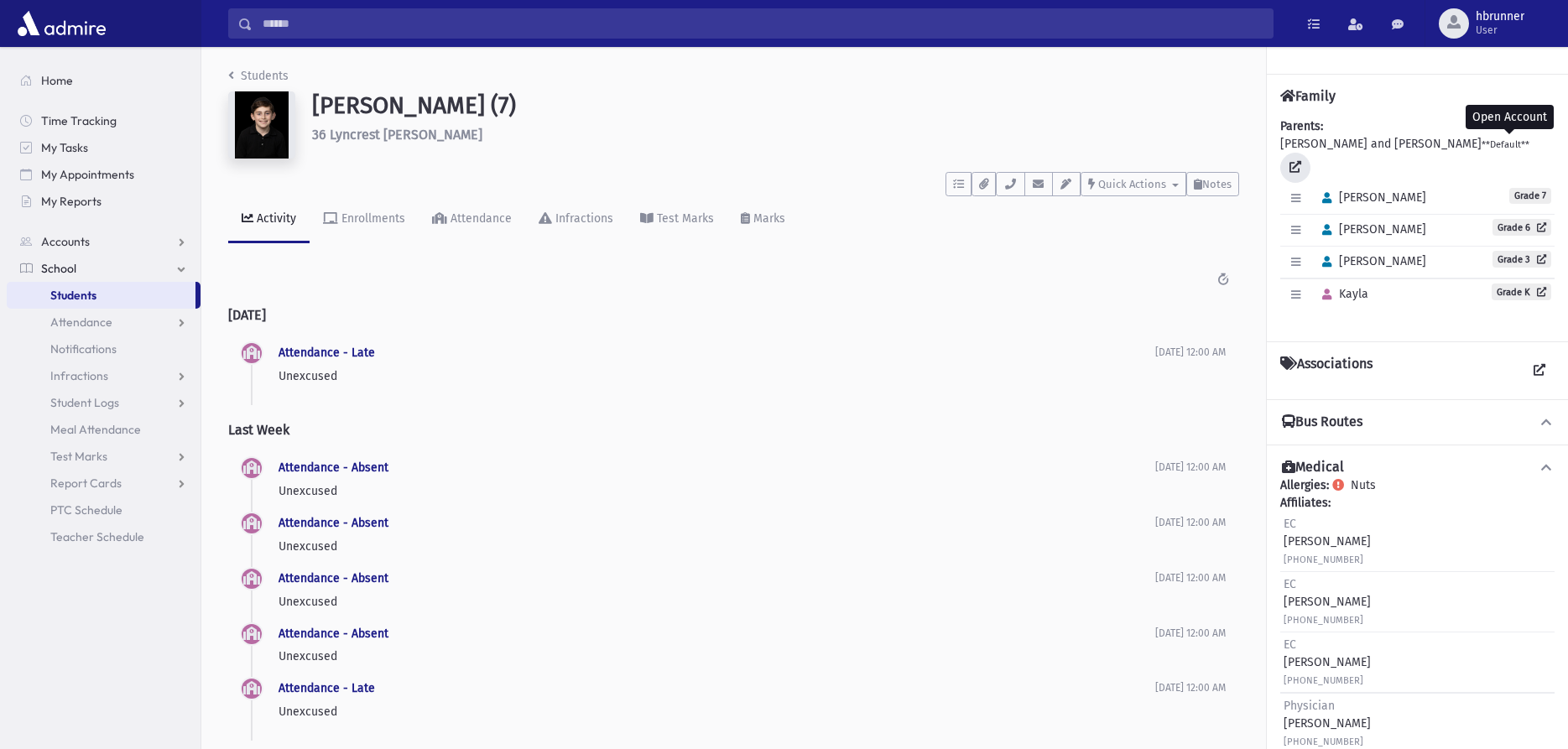
click at [1301, 161] on icon at bounding box center [1295, 167] width 12 height 12
click at [242, 70] on link "Students" at bounding box center [258, 75] width 60 height 15
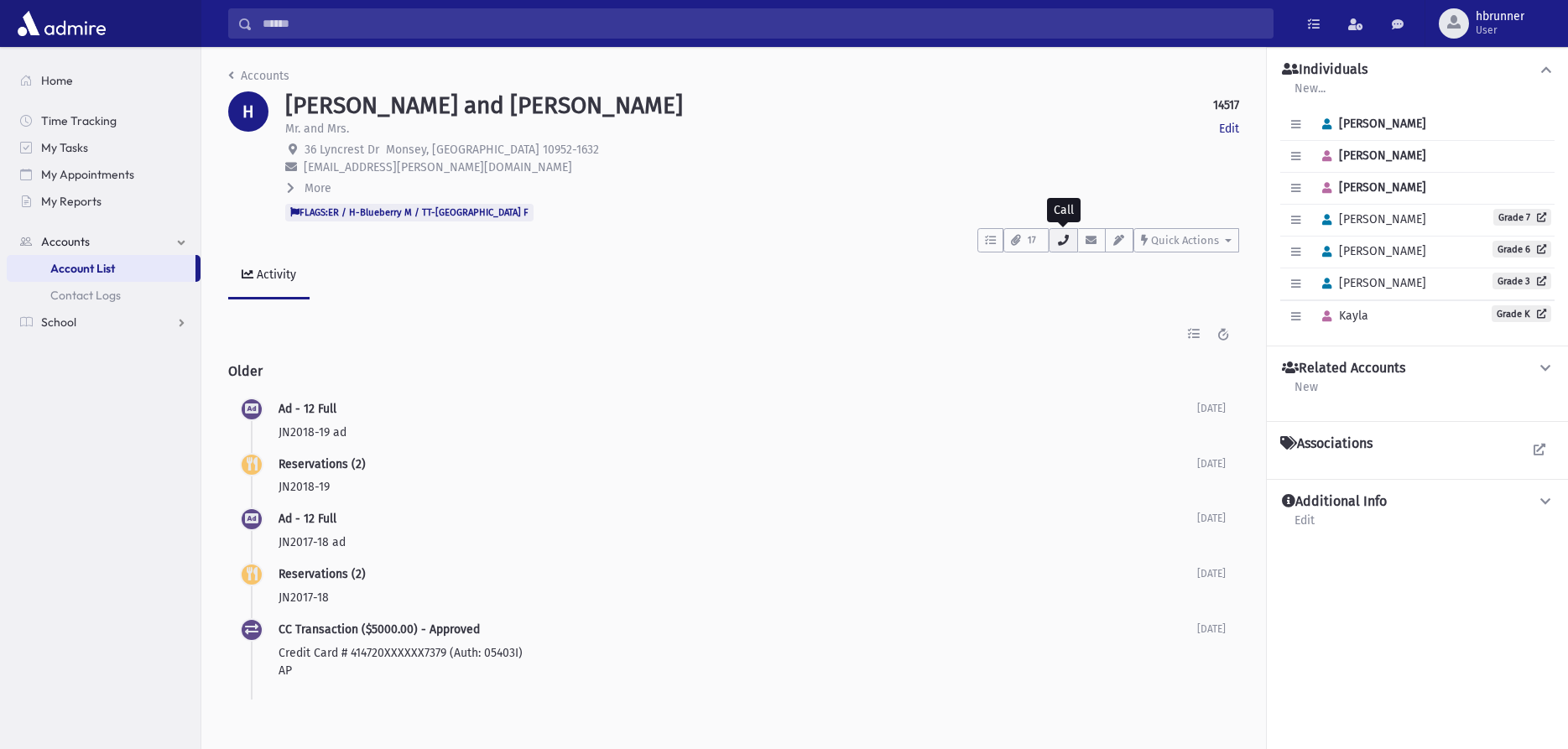
click at [1068, 244] on icon "button" at bounding box center [1063, 240] width 14 height 11
click at [1107, 239] on button "button" at bounding box center [1119, 240] width 28 height 24
click at [1092, 238] on icon "button" at bounding box center [1091, 240] width 14 height 11
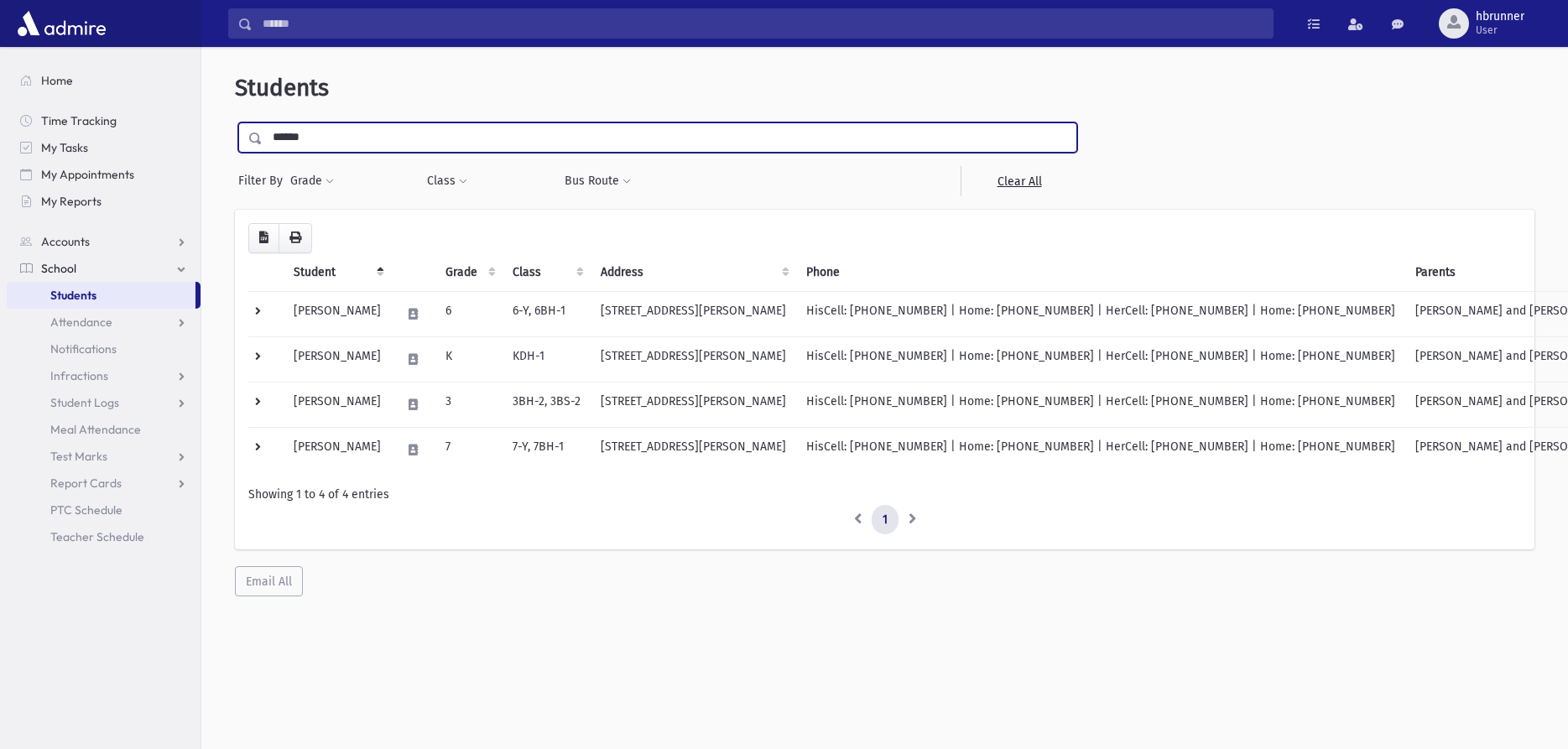
drag, startPoint x: 338, startPoint y: 141, endPoint x: 165, endPoint y: 35, distance: 202.9
click at [262, 129] on input "******" at bounding box center [669, 137] width 814 height 30
type input "*****"
click at [235, 123] on input "submit" at bounding box center [258, 134] width 47 height 22
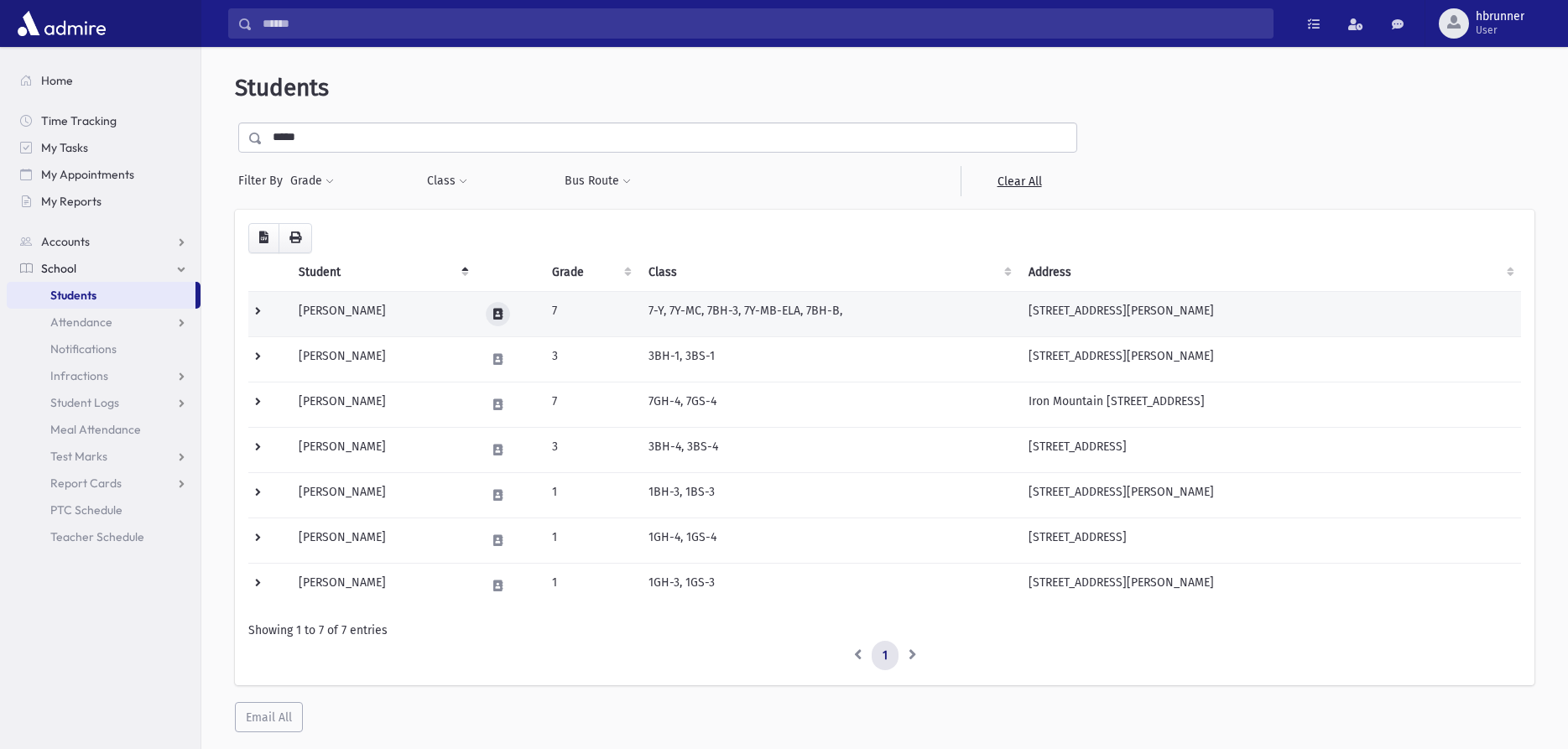
click at [500, 314] on icon at bounding box center [497, 314] width 9 height 11
click at [545, 313] on icon "button" at bounding box center [541, 314] width 14 height 11
click at [782, 305] on td "7-Y, 7Y-MC, 7BH-3, 7Y-MB-ELA, 7BH-B," at bounding box center [829, 314] width 381 height 45
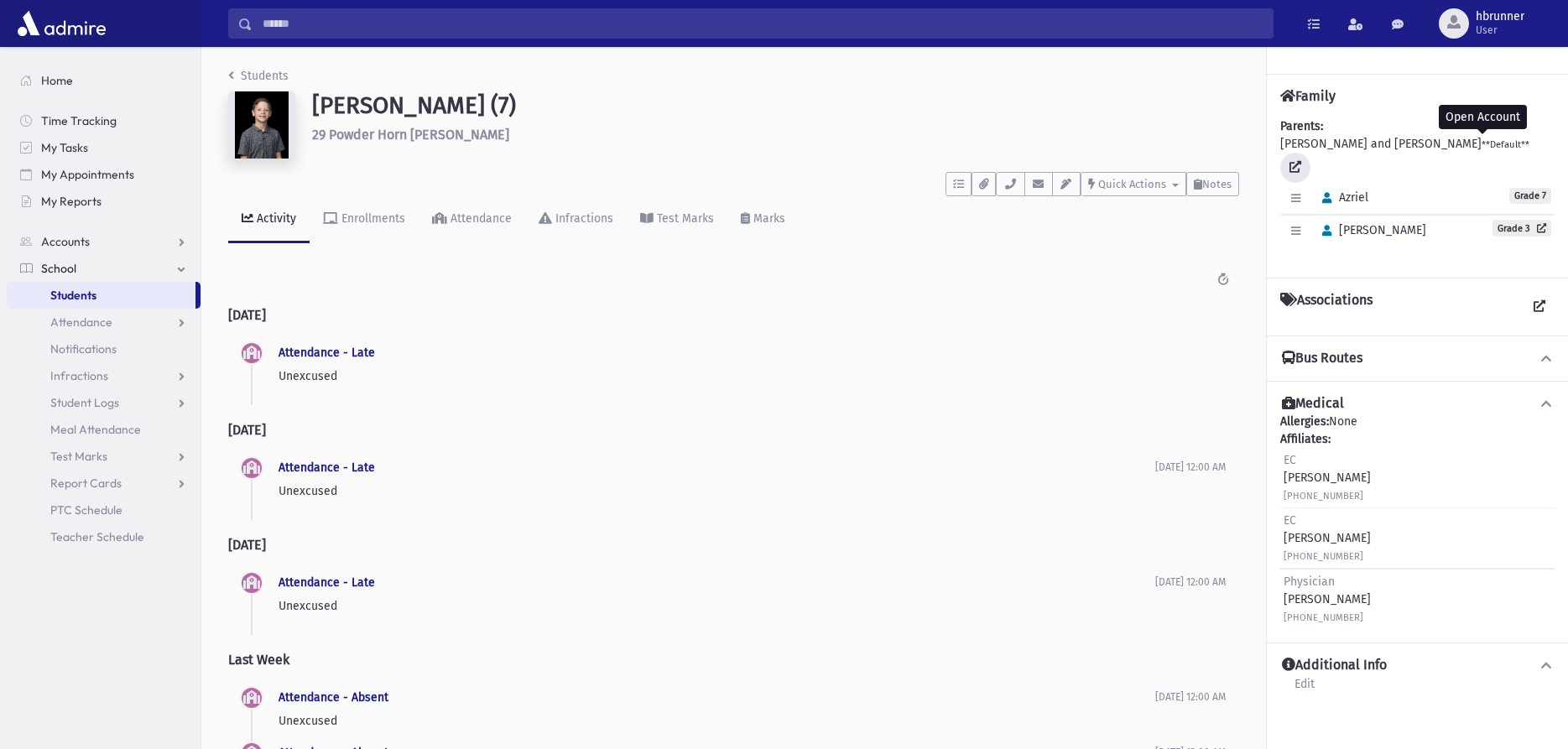
click at [1310, 153] on link at bounding box center [1295, 167] width 30 height 30
click at [261, 73] on link "Students" at bounding box center [258, 75] width 60 height 15
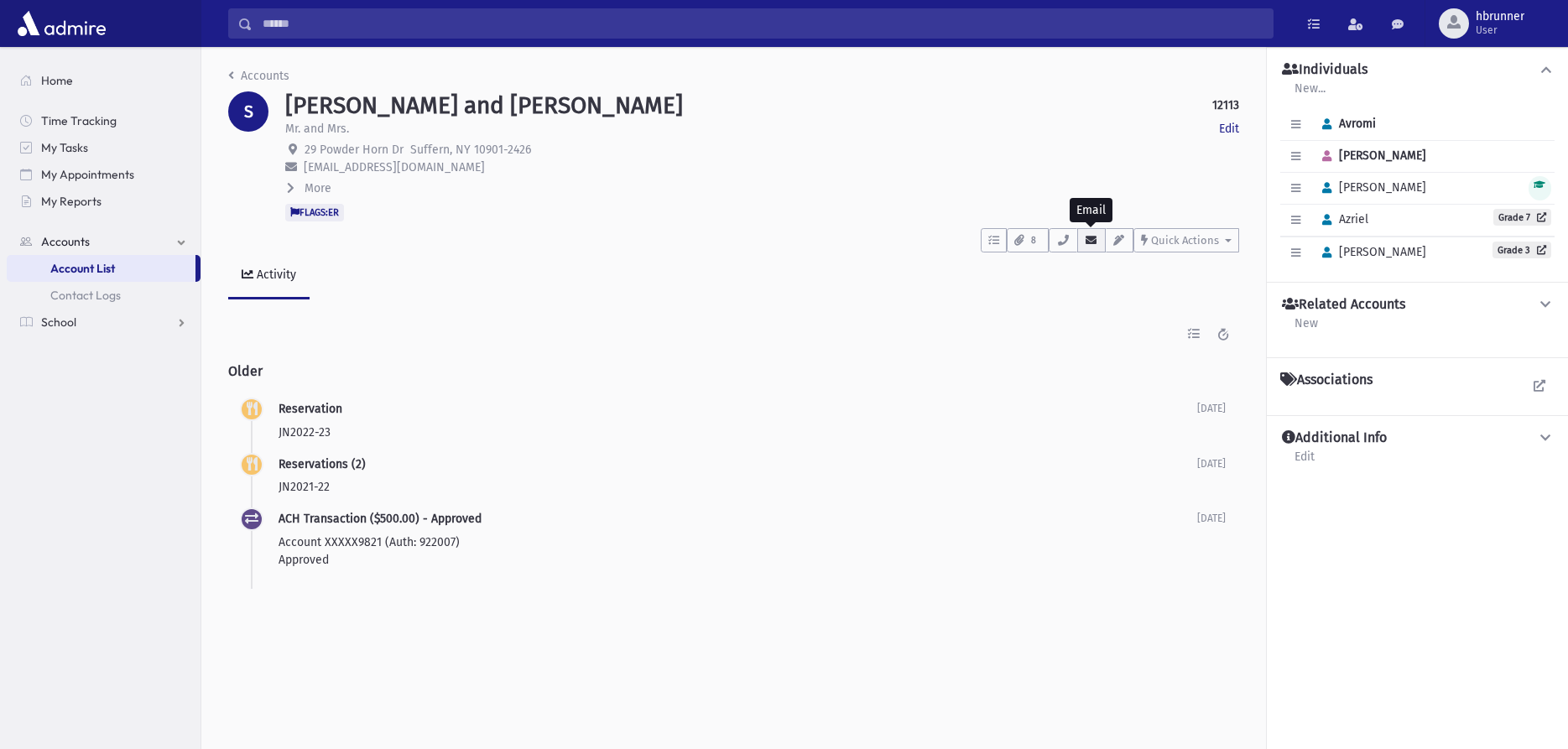
click at [1086, 246] on button "button" at bounding box center [1090, 240] width 28 height 24
click at [320, 30] on input "Search" at bounding box center [763, 23] width 1020 height 30
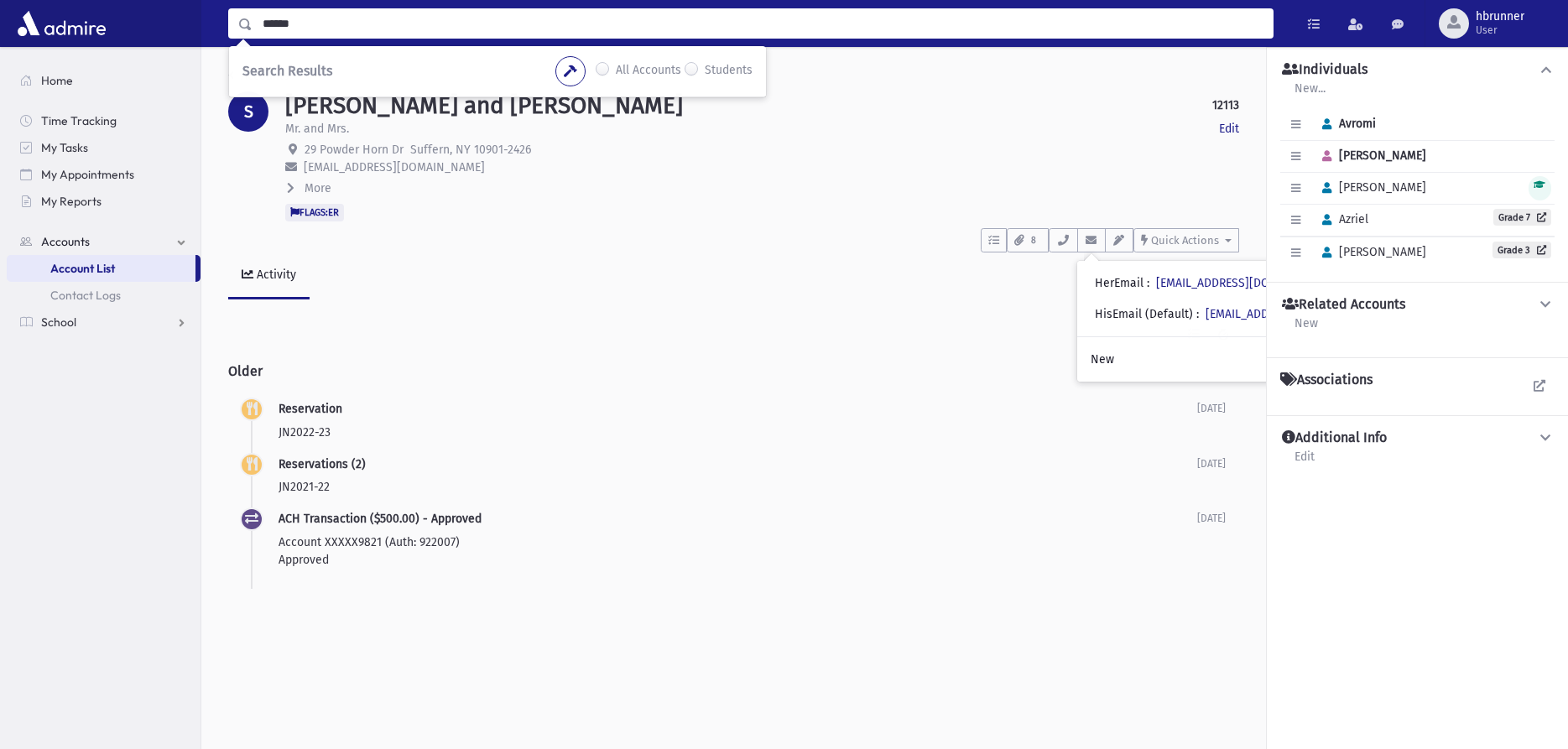
type input "******"
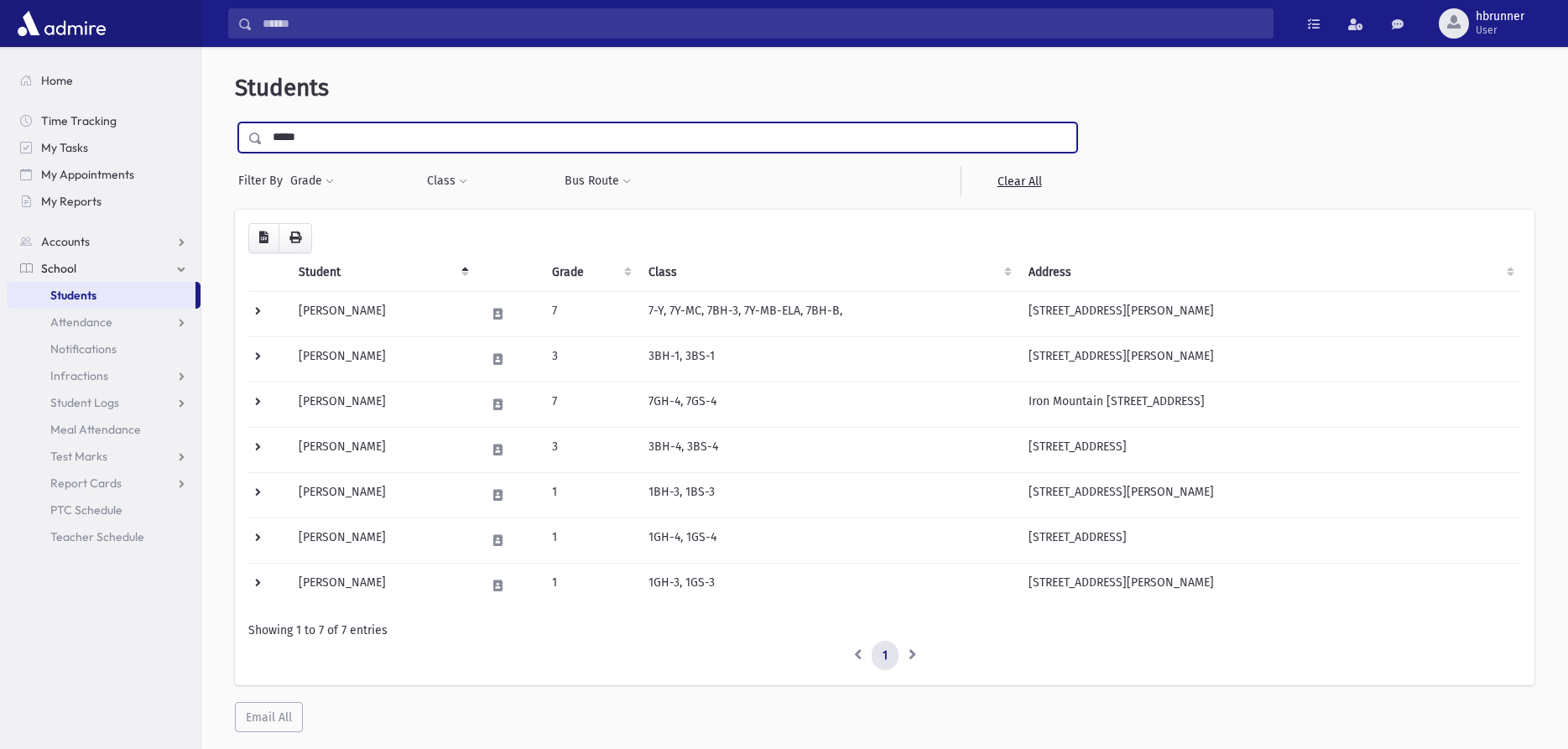
drag, startPoint x: 423, startPoint y: 141, endPoint x: 11, endPoint y: 103, distance: 413.7
click at [262, 123] on input "*****" at bounding box center [669, 137] width 814 height 30
type input "******"
click at [235, 123] on input "submit" at bounding box center [258, 134] width 47 height 22
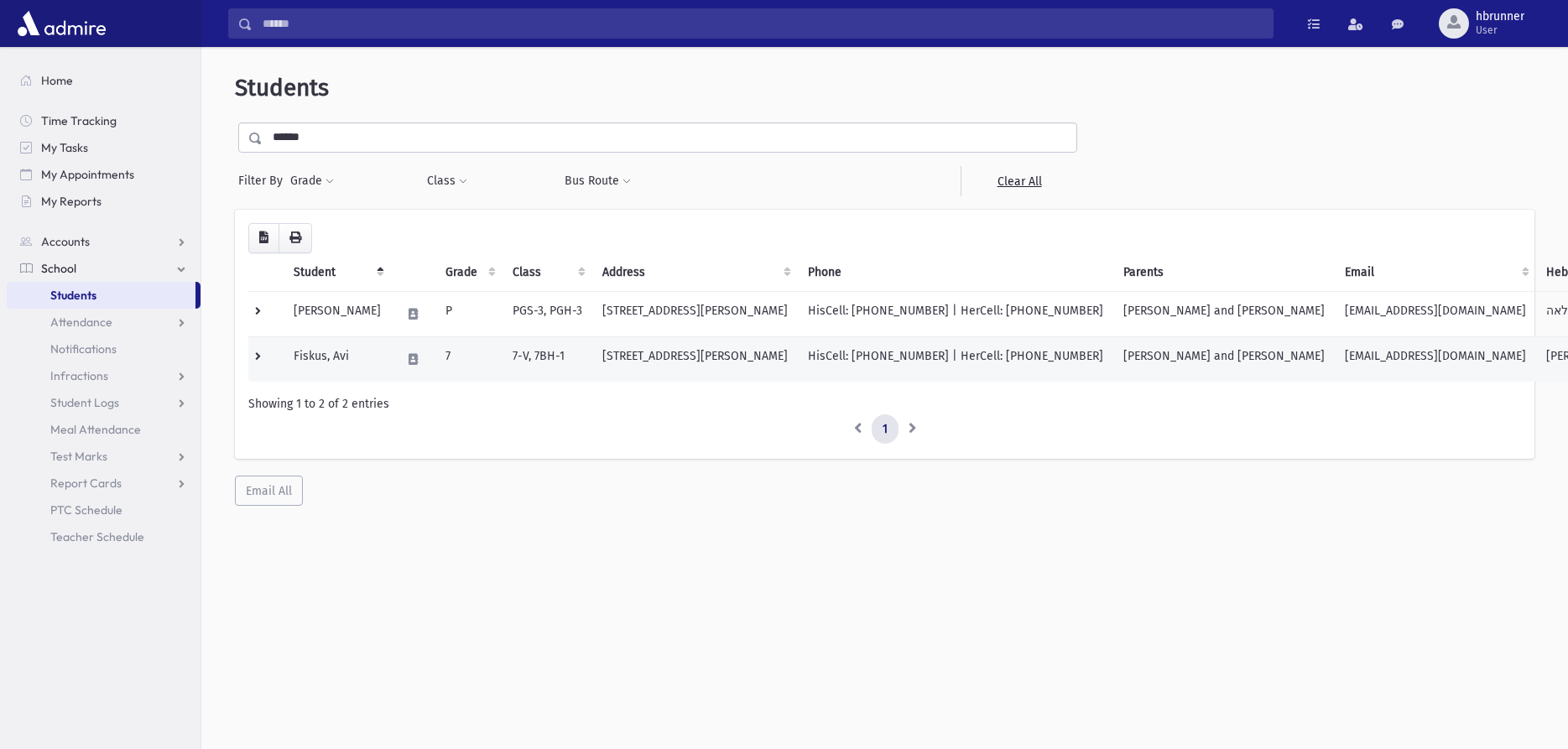
click at [666, 357] on td "7 Marietta Dr Pomona, NY 10970-3623" at bounding box center [695, 358] width 206 height 45
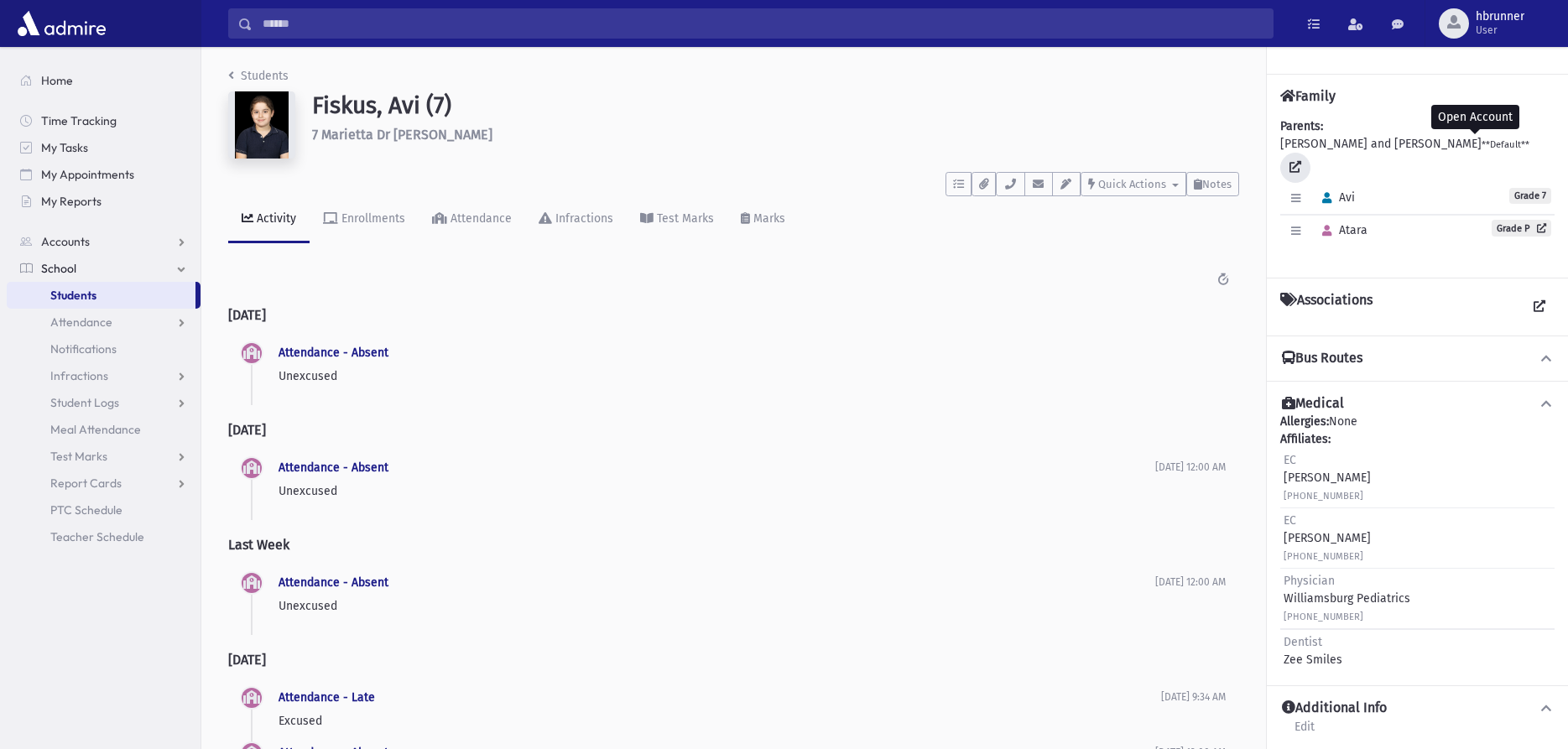
click at [1301, 161] on icon at bounding box center [1295, 167] width 12 height 12
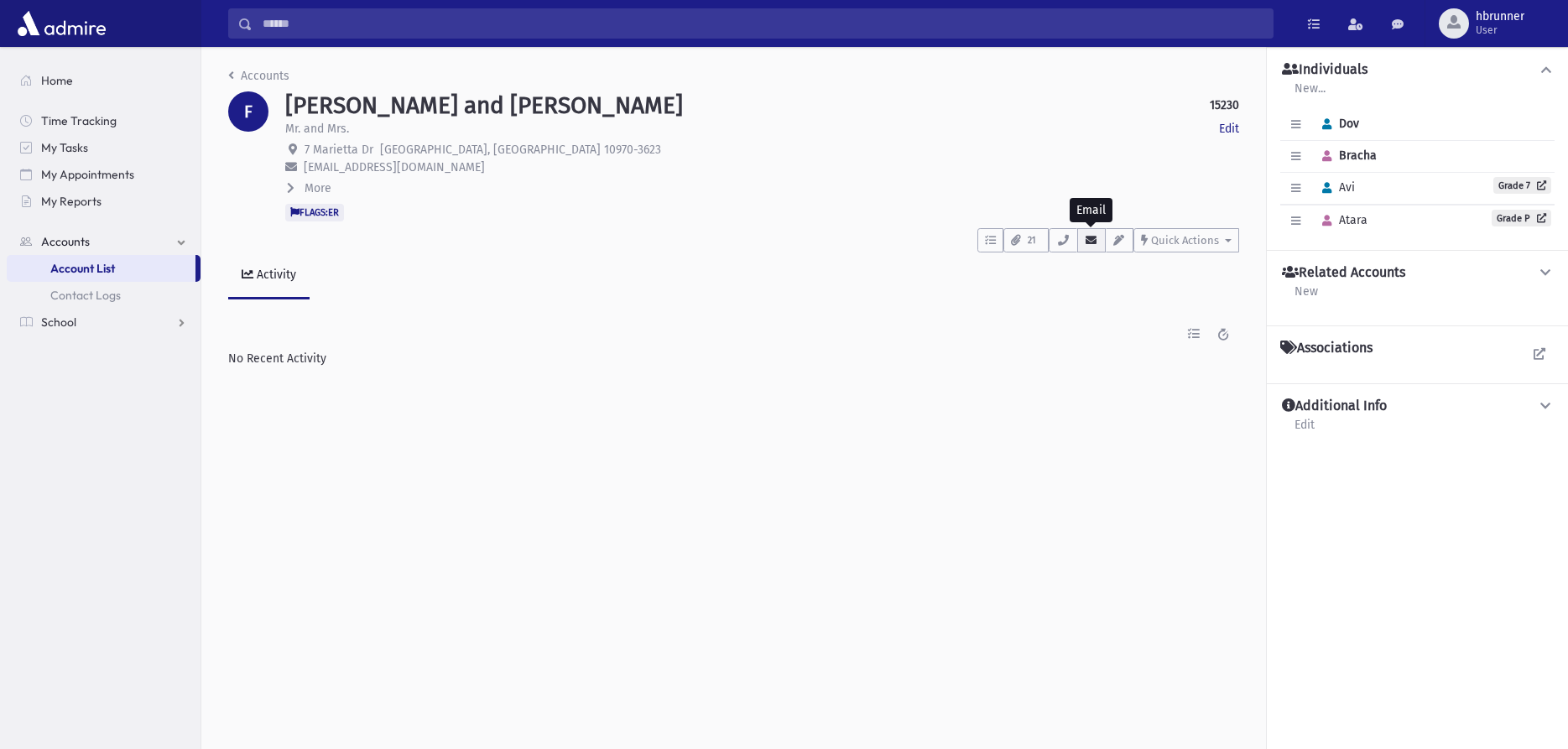
click at [1083, 243] on button "button" at bounding box center [1090, 240] width 28 height 24
